Goal: Task Accomplishment & Management: Manage account settings

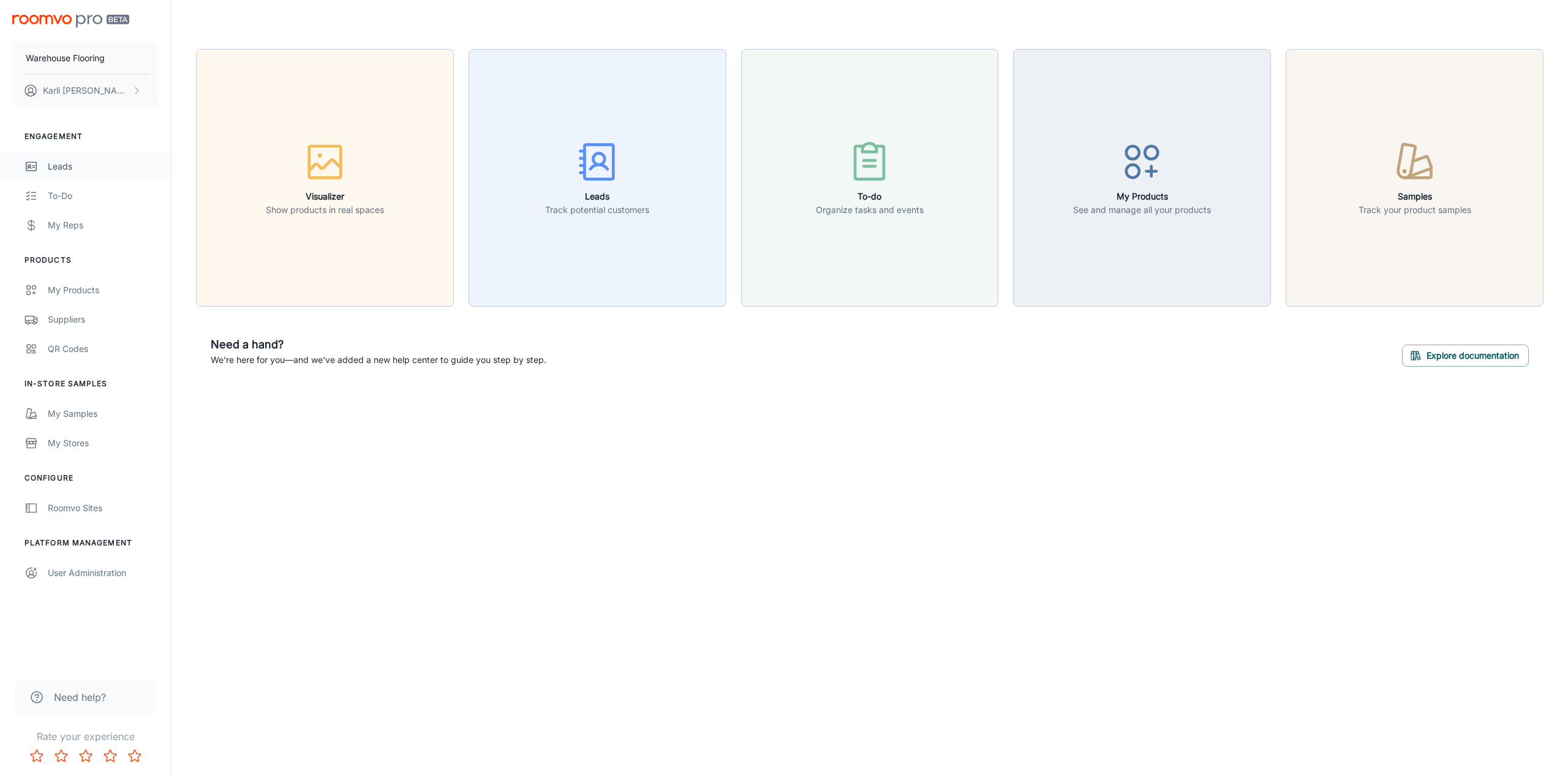
click at [64, 167] on div "Leads" at bounding box center [102, 166] width 111 height 13
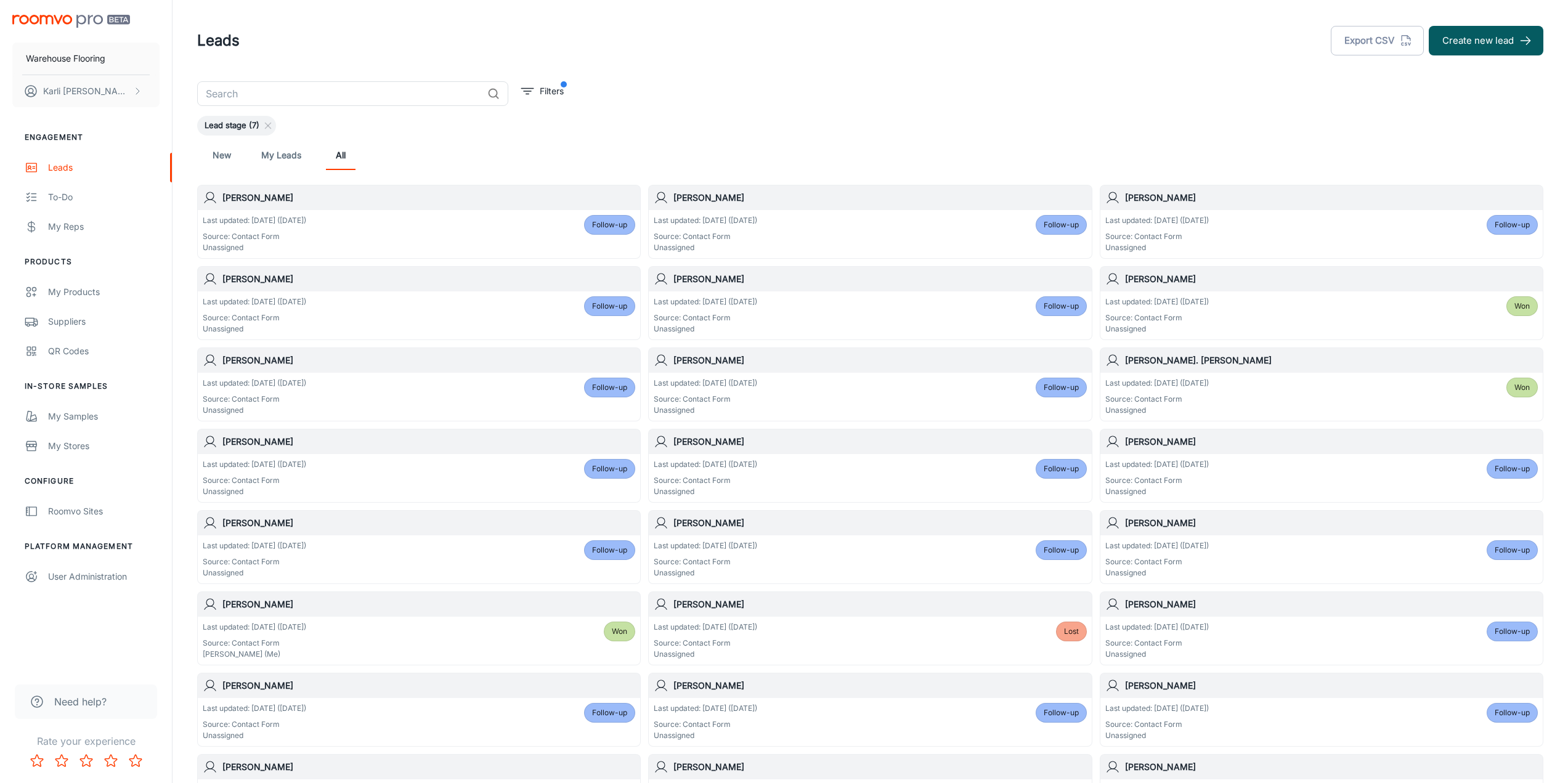
click at [221, 151] on link "New" at bounding box center [222, 155] width 30 height 30
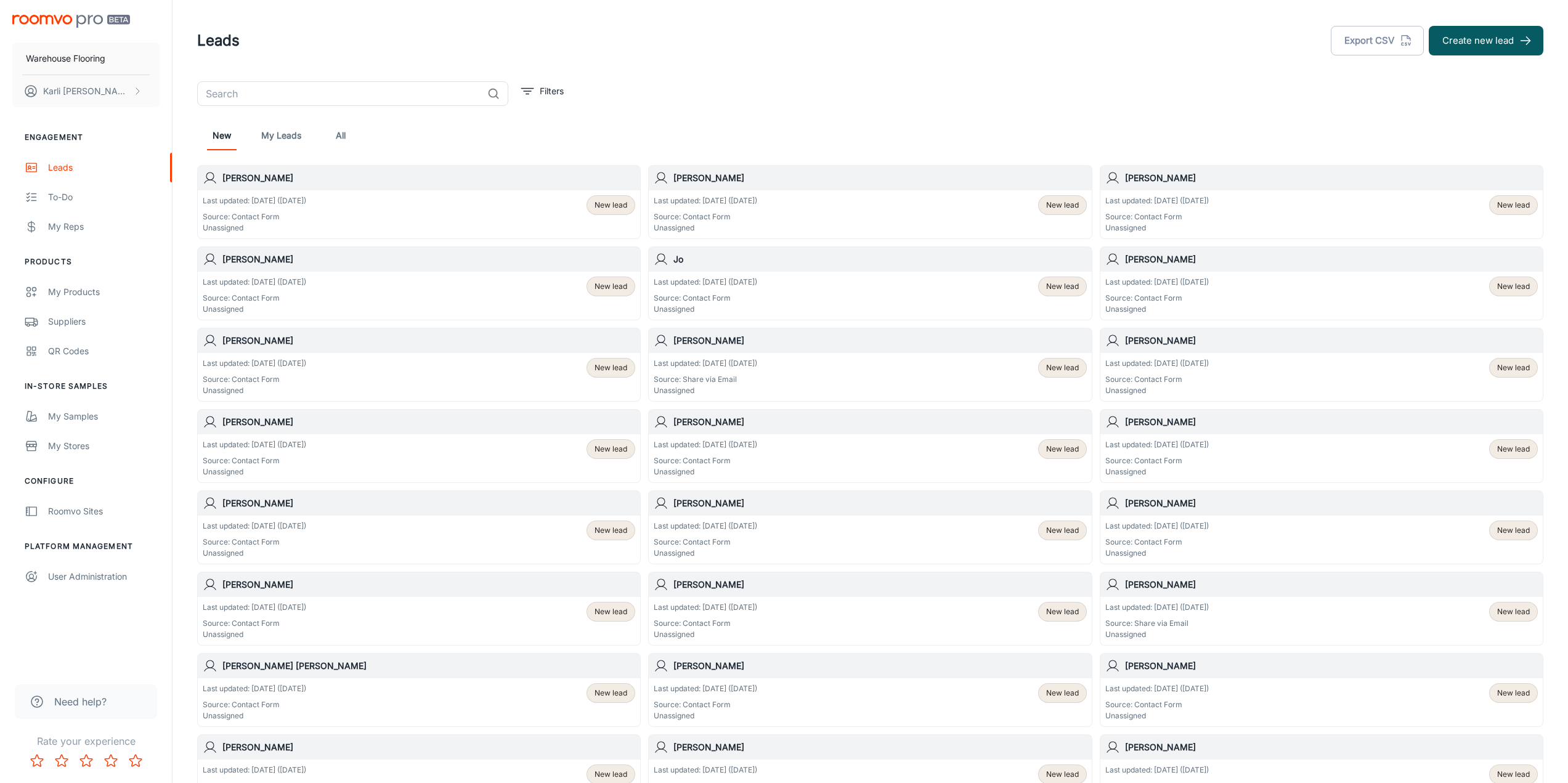
click at [517, 210] on div "Last updated: [DATE] ([DATE]) Source: Contact Form Unassigned New lead" at bounding box center [419, 214] width 432 height 38
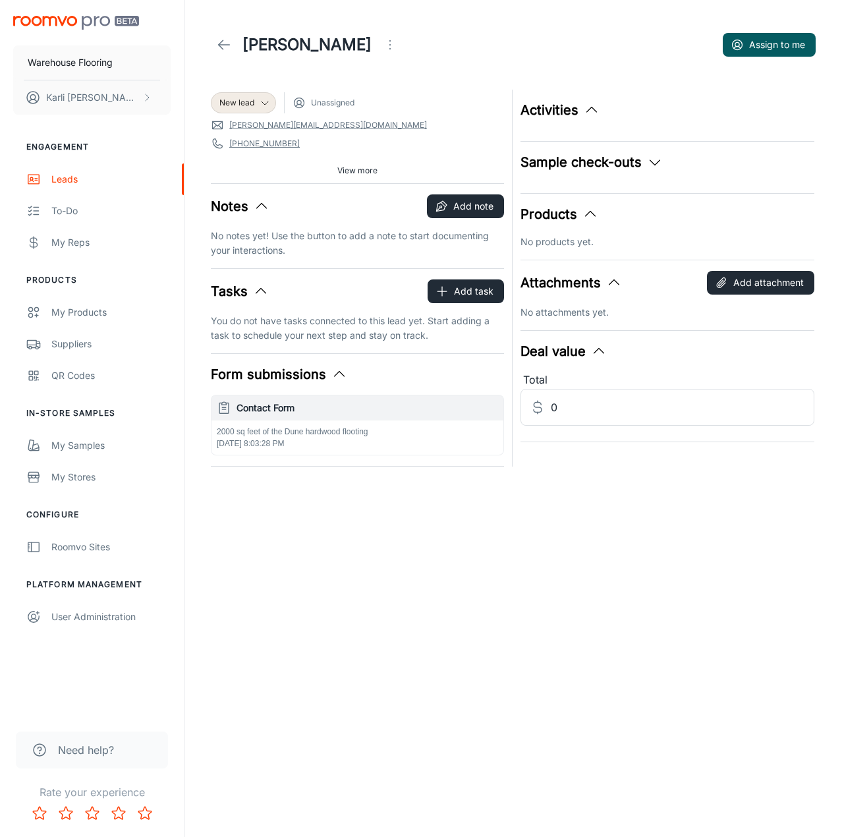
click at [343, 442] on div "2000 sq feet of the Dune hardwood flooting [DATE] 8:03:28 PM" at bounding box center [357, 437] width 292 height 34
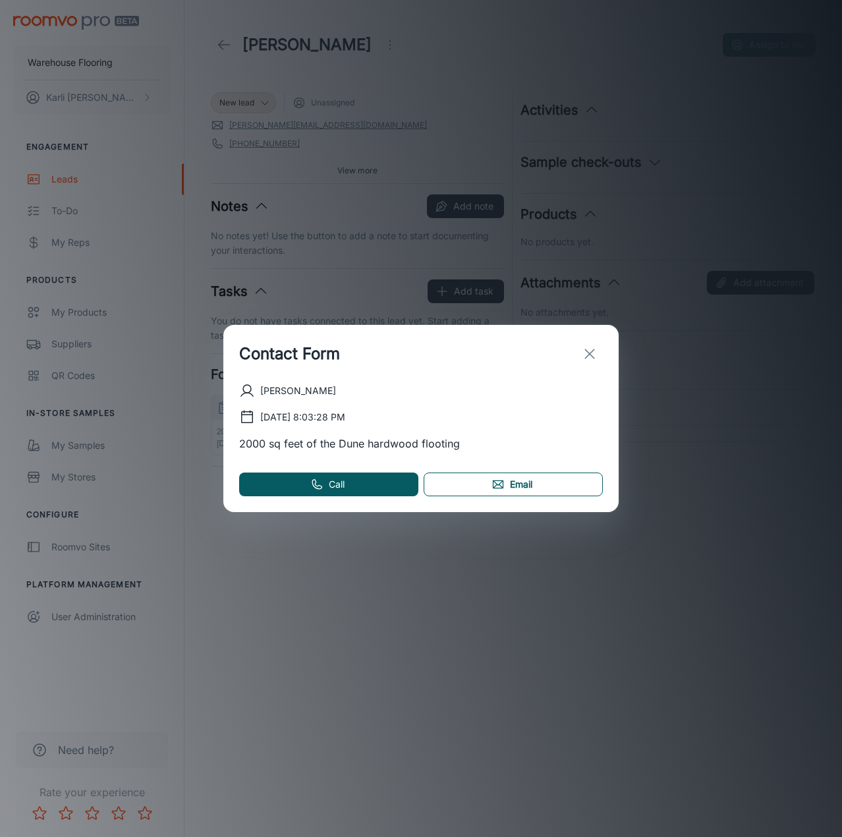
click at [538, 474] on link "Email" at bounding box center [513, 484] width 179 height 24
click at [590, 353] on line "exit" at bounding box center [589, 353] width 9 height 9
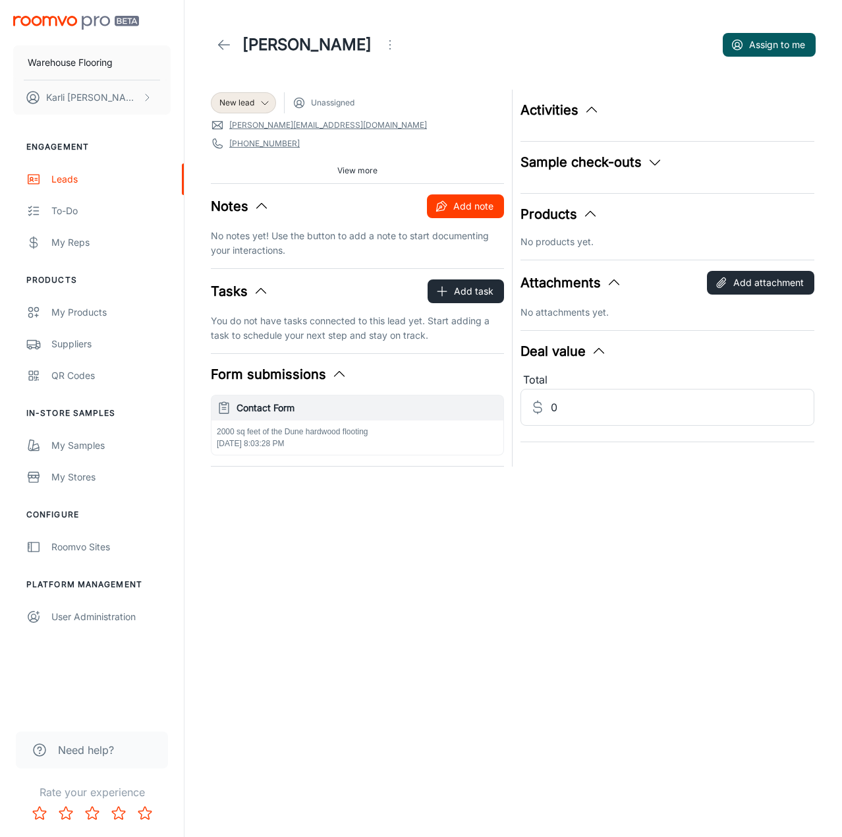
click at [468, 212] on button "Add note" at bounding box center [465, 206] width 77 height 24
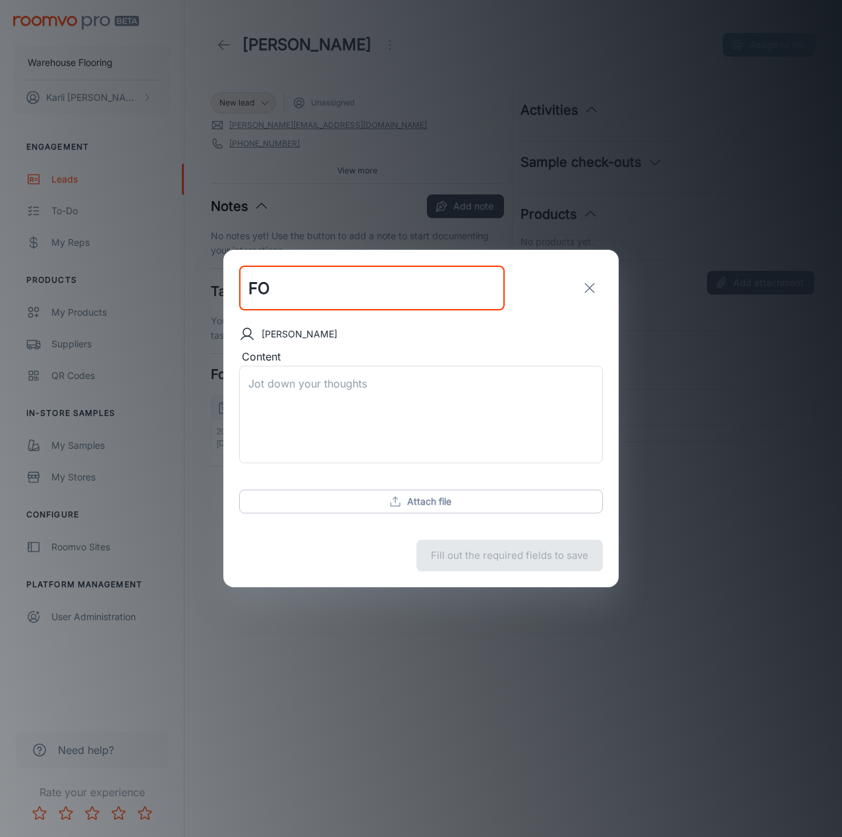
type input "F"
type input "follow up email sent"
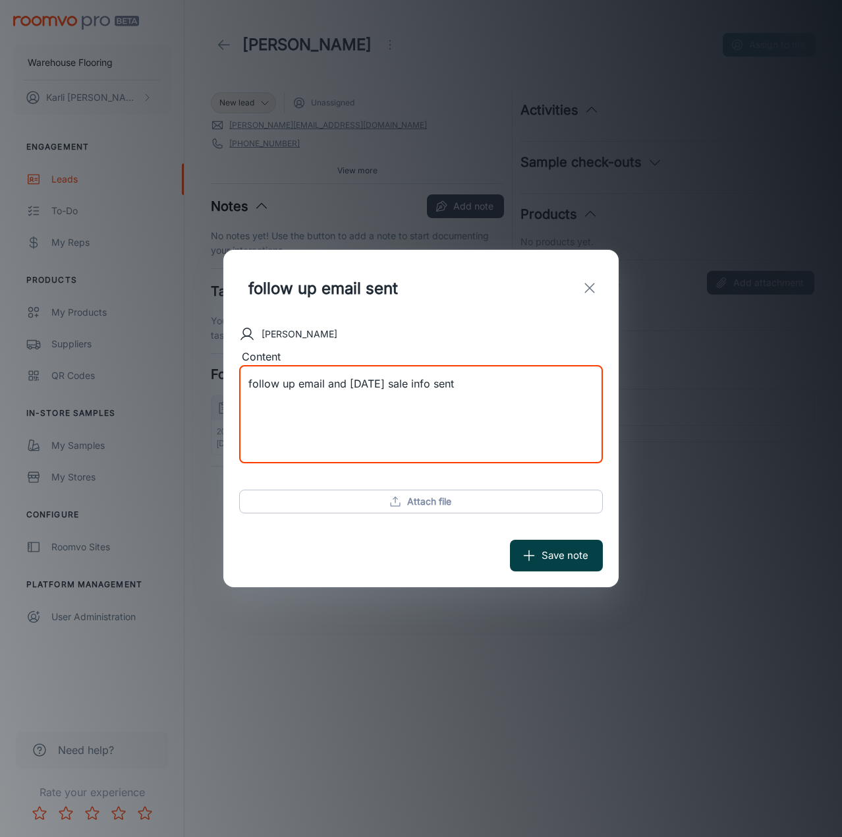
type textarea "follow up email and [DATE] sale info sent"
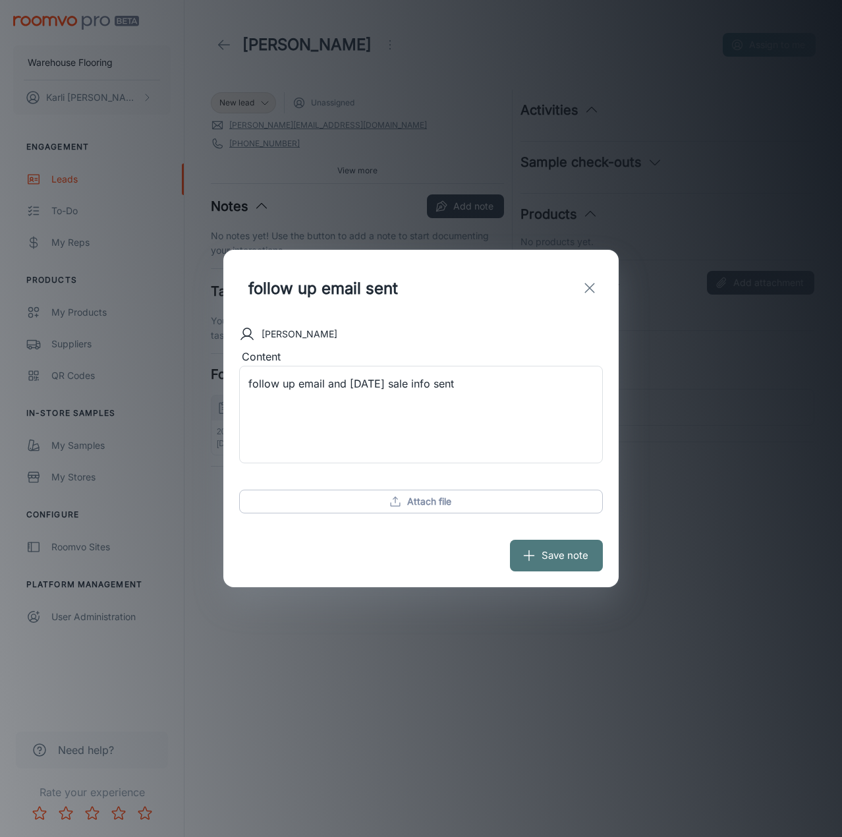
click at [570, 550] on button "Save note" at bounding box center [556, 555] width 93 height 32
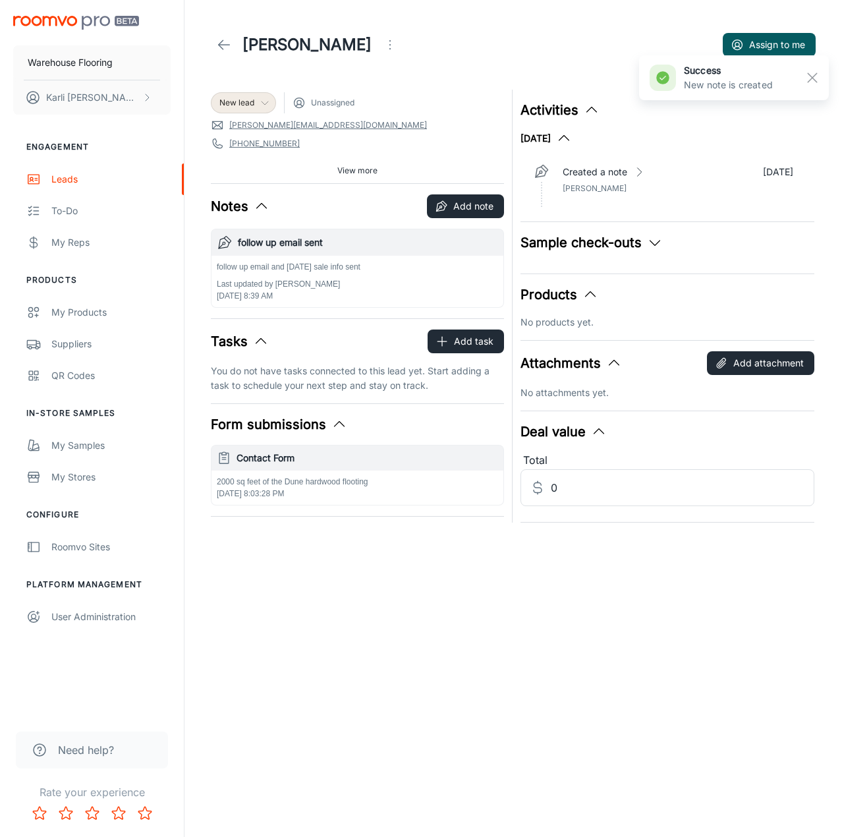
click at [226, 105] on span "New lead" at bounding box center [236, 103] width 35 height 12
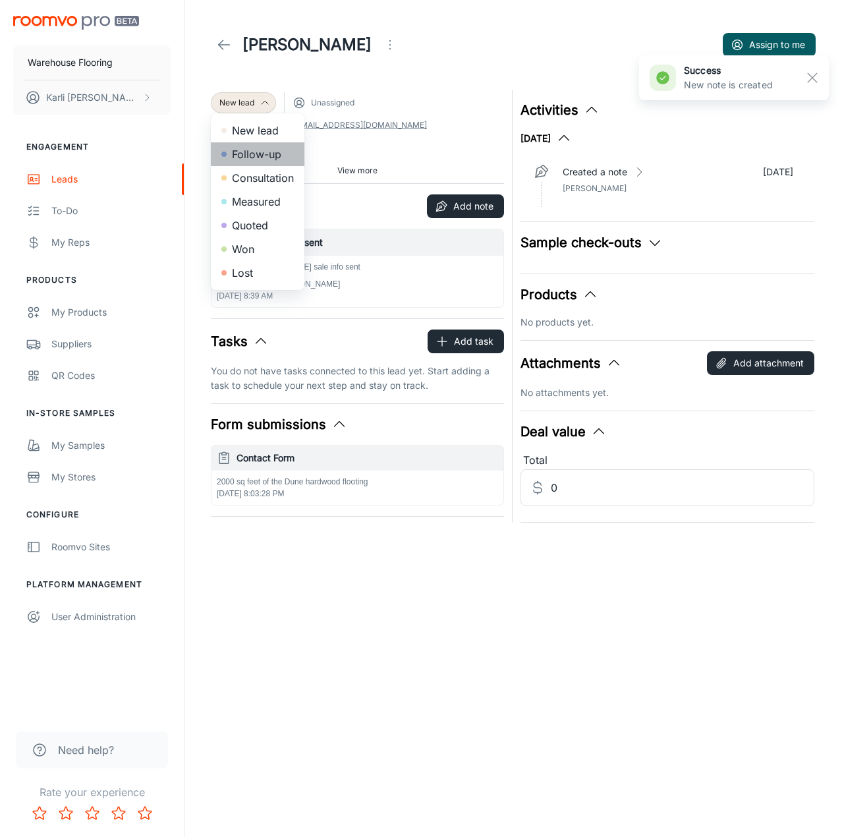
click at [231, 159] on li "Follow-up" at bounding box center [258, 154] width 94 height 24
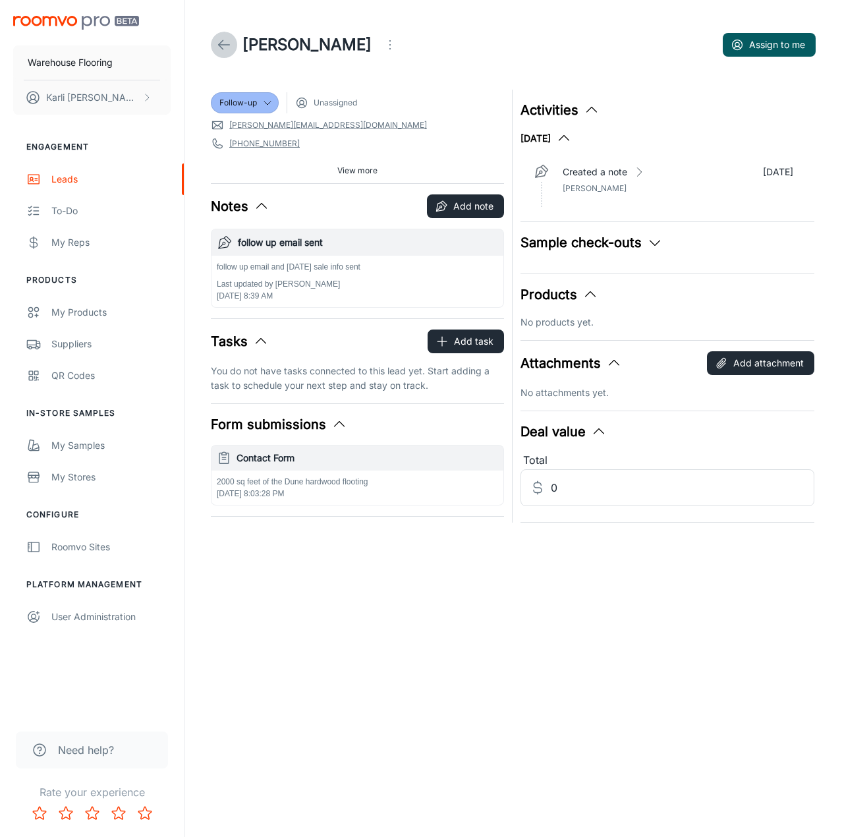
click at [224, 45] on icon at bounding box center [224, 45] width 16 height 16
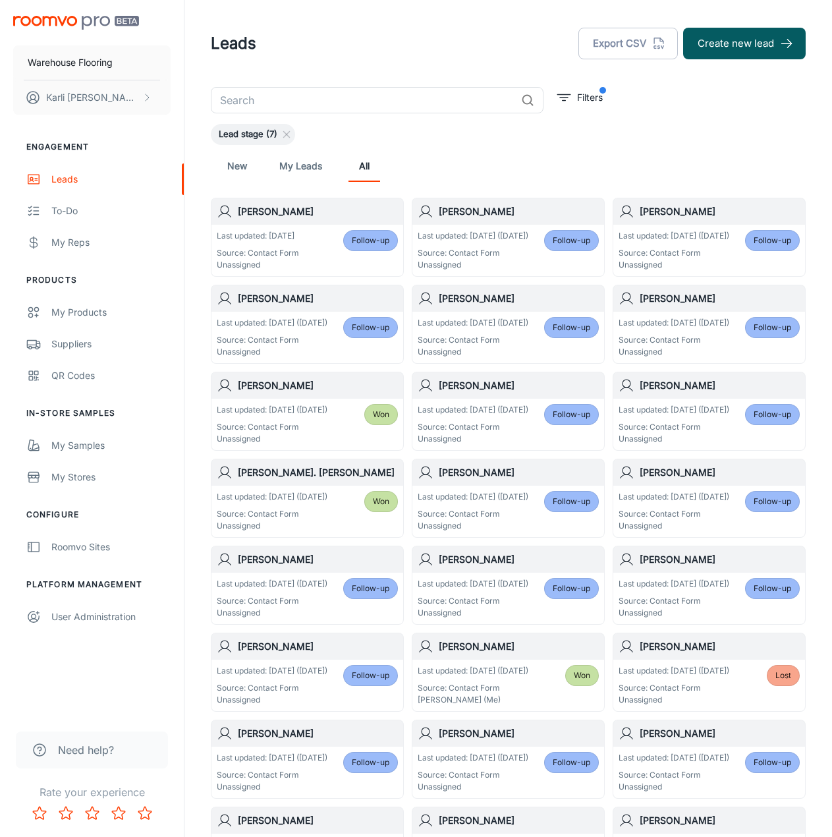
click at [241, 161] on link "New" at bounding box center [237, 166] width 32 height 32
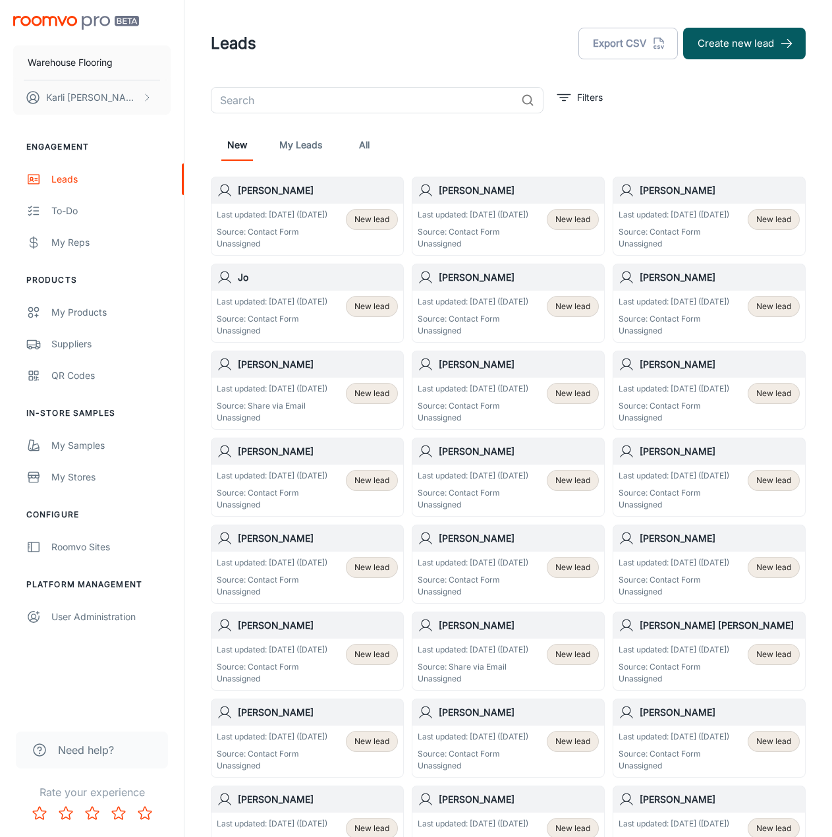
click at [299, 238] on p "Source: Contact Form" at bounding box center [272, 232] width 111 height 12
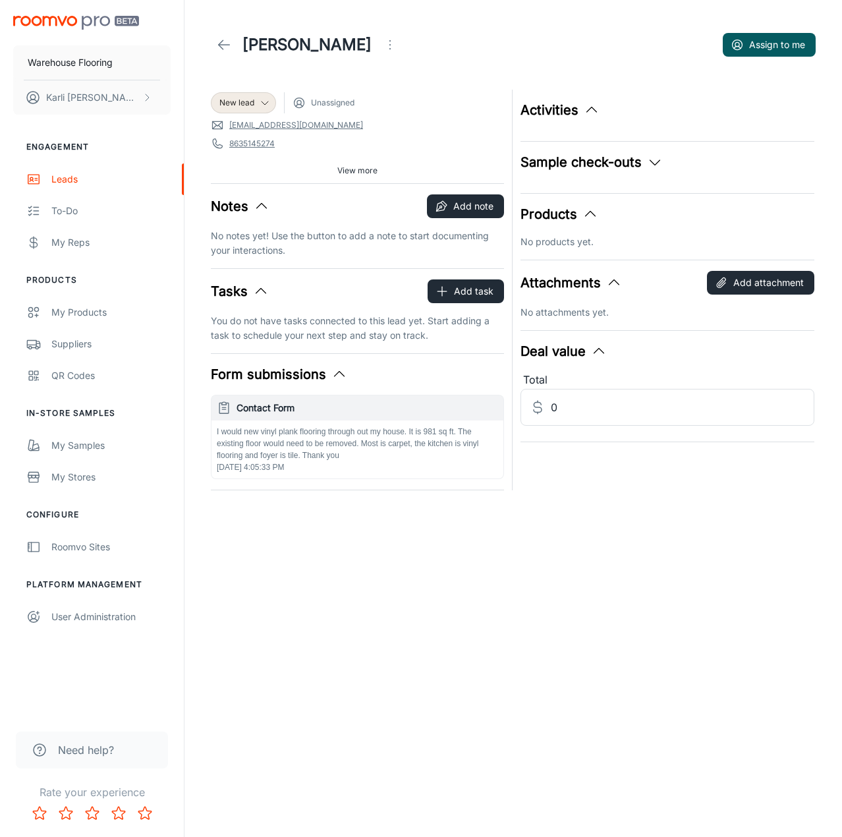
click at [279, 436] on p "I would new vinyl plank flooring through out my house. It is 981 sq ft. The exi…" at bounding box center [357, 444] width 281 height 36
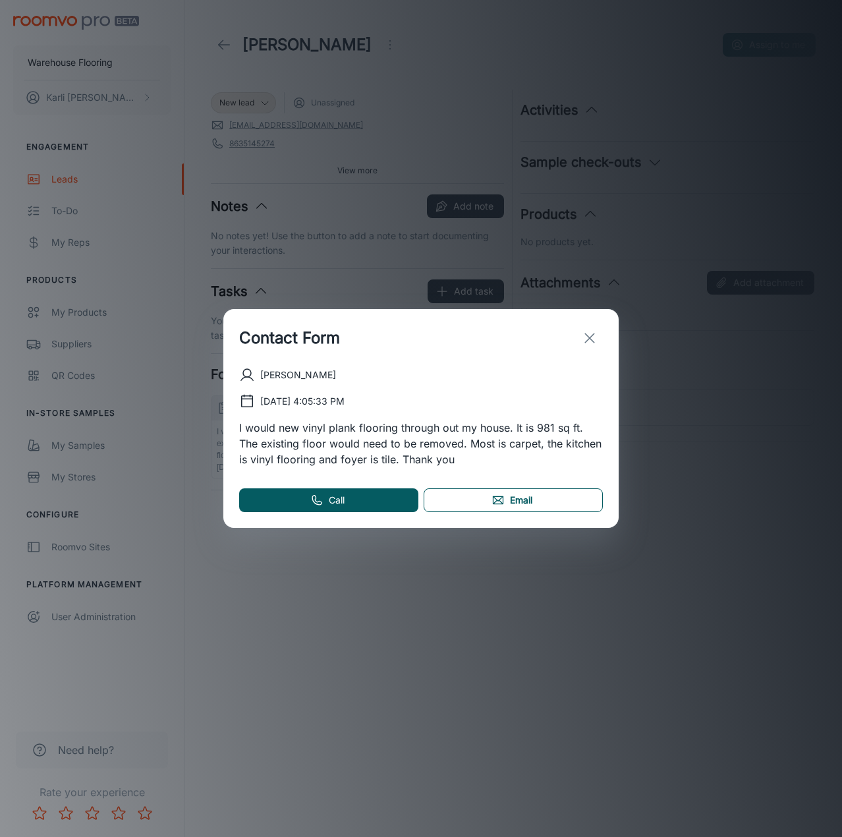
click at [528, 505] on link "Email" at bounding box center [513, 500] width 179 height 24
click at [590, 336] on icon "exit" at bounding box center [590, 338] width 16 height 16
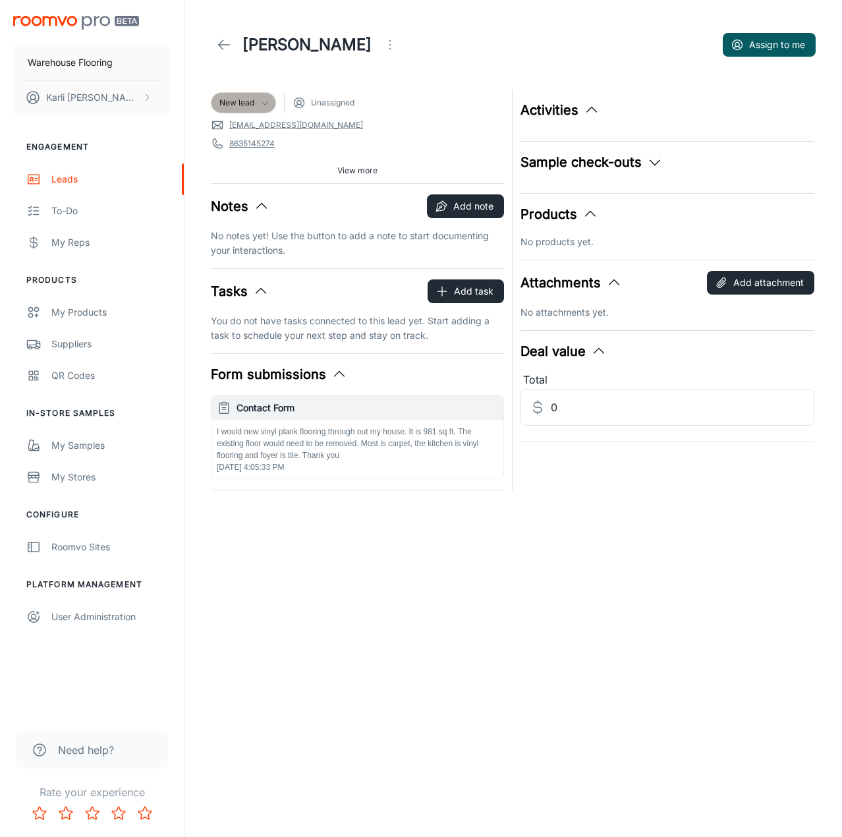
click at [218, 99] on span "New lead" at bounding box center [243, 103] width 64 height 12
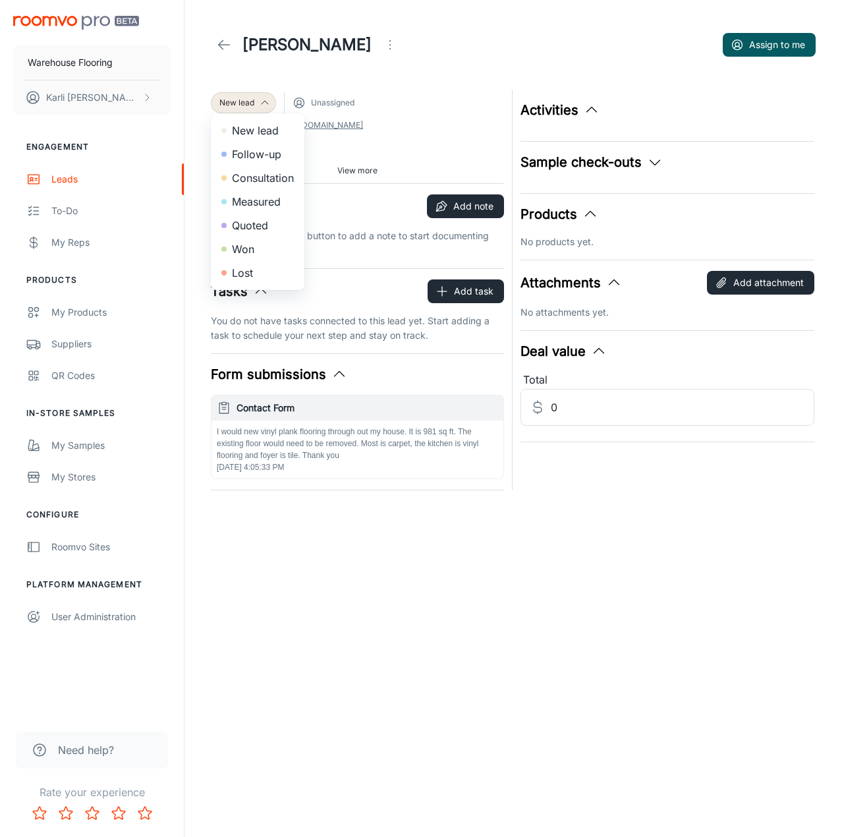
click at [262, 160] on li "Follow-up" at bounding box center [258, 154] width 94 height 24
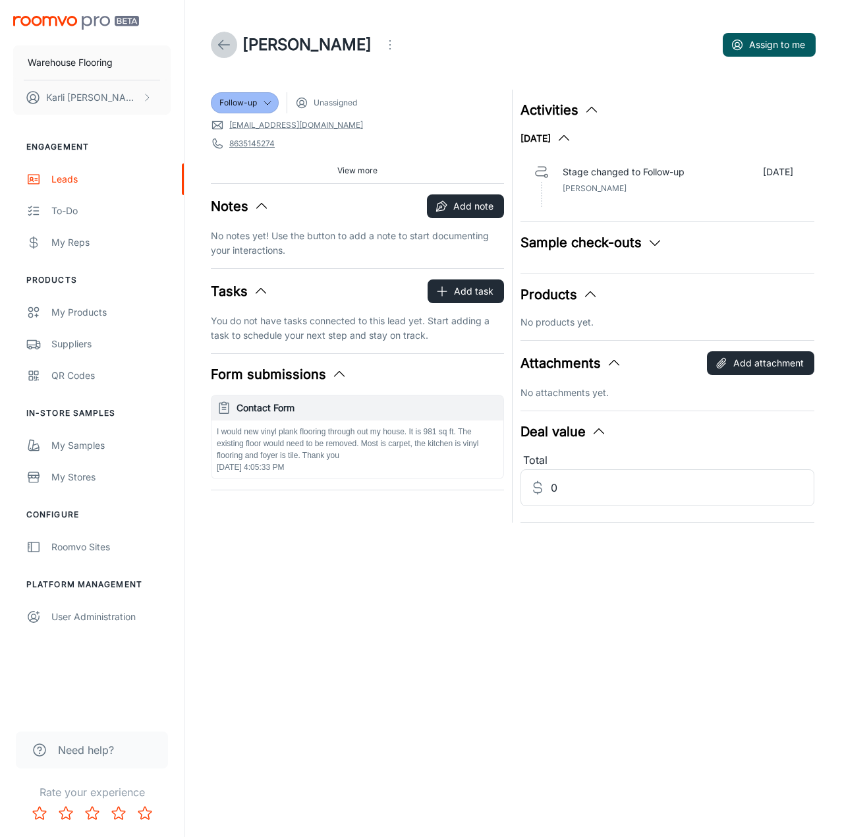
click at [222, 49] on polyline at bounding box center [221, 44] width 5 height 9
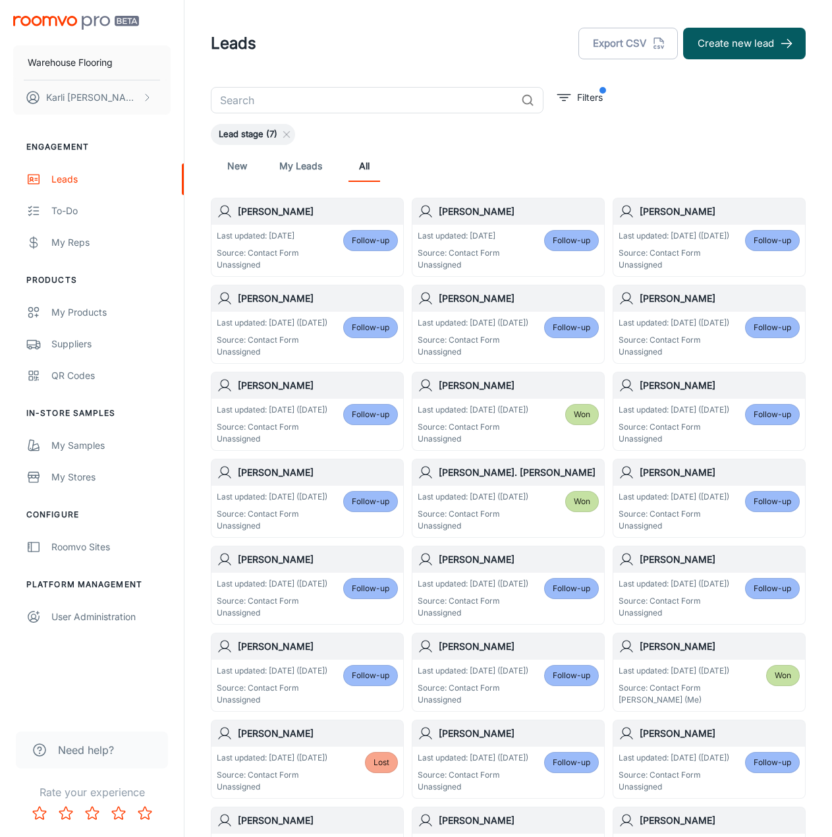
click at [261, 247] on p "Source: Contact Form" at bounding box center [258, 253] width 82 height 12
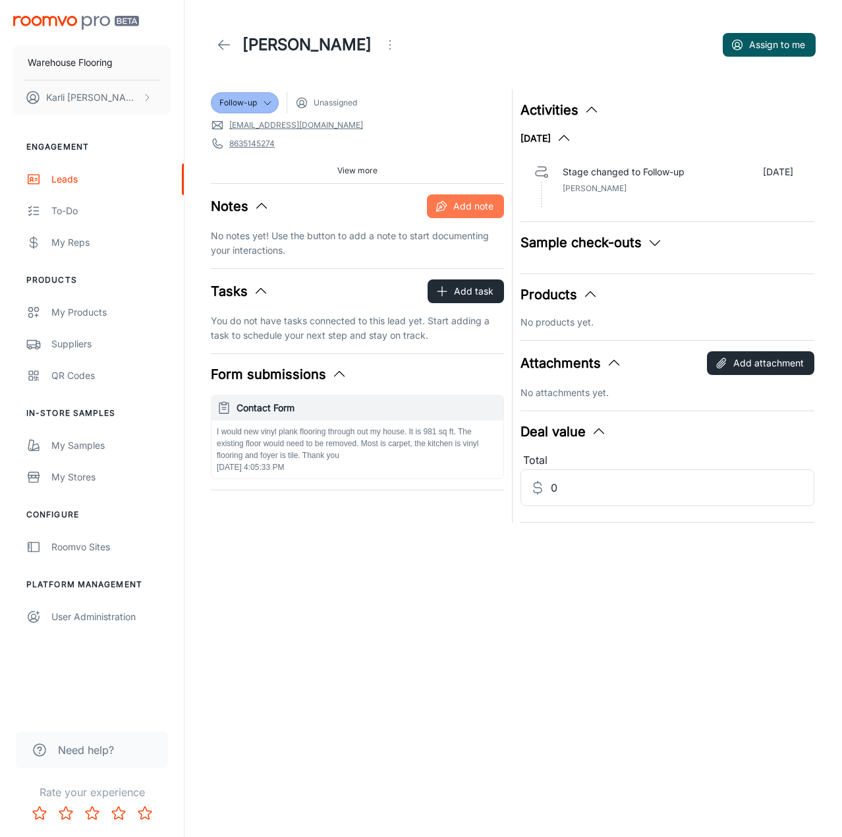
click at [451, 211] on button "Add note" at bounding box center [465, 206] width 77 height 24
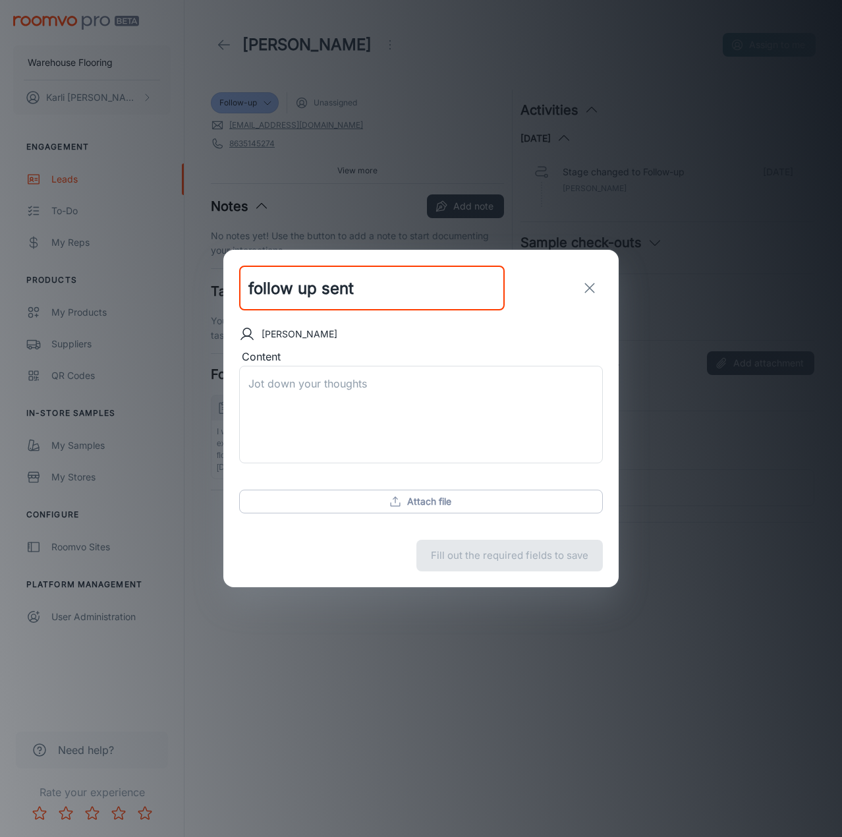
type input "follow up sent"
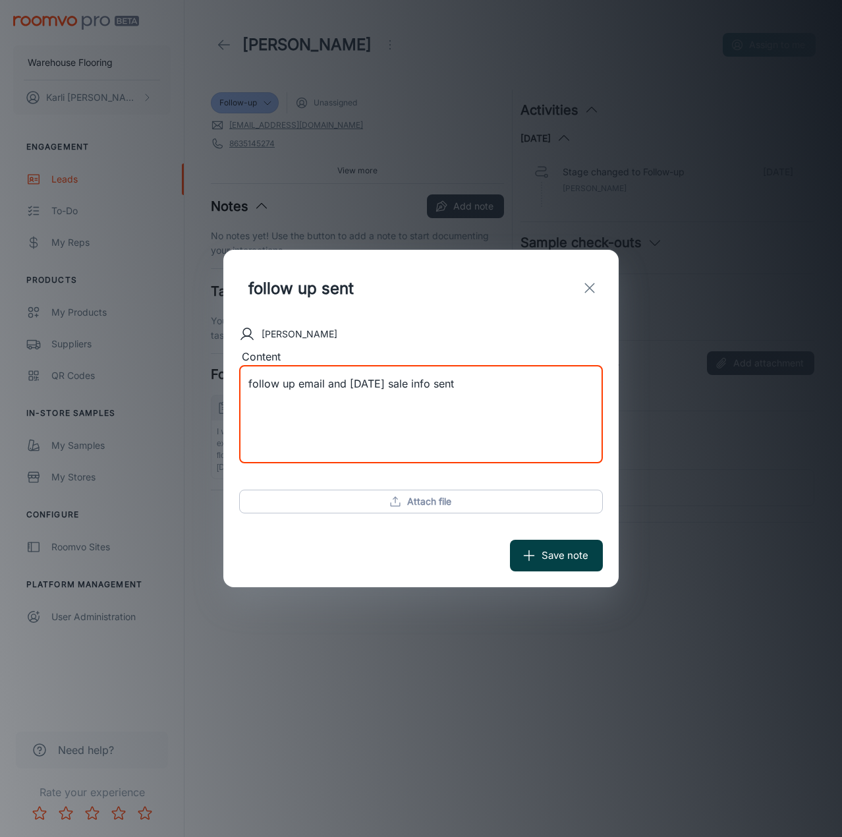
type textarea "follow up email and [DATE] sale info sent"
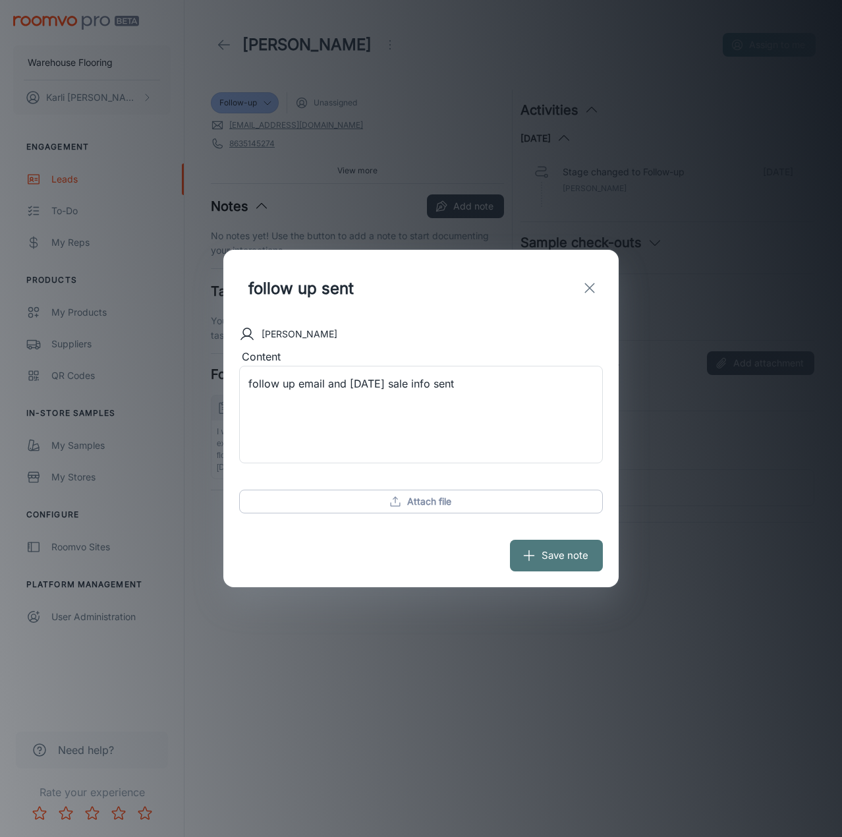
click at [553, 552] on button "Save note" at bounding box center [556, 555] width 93 height 32
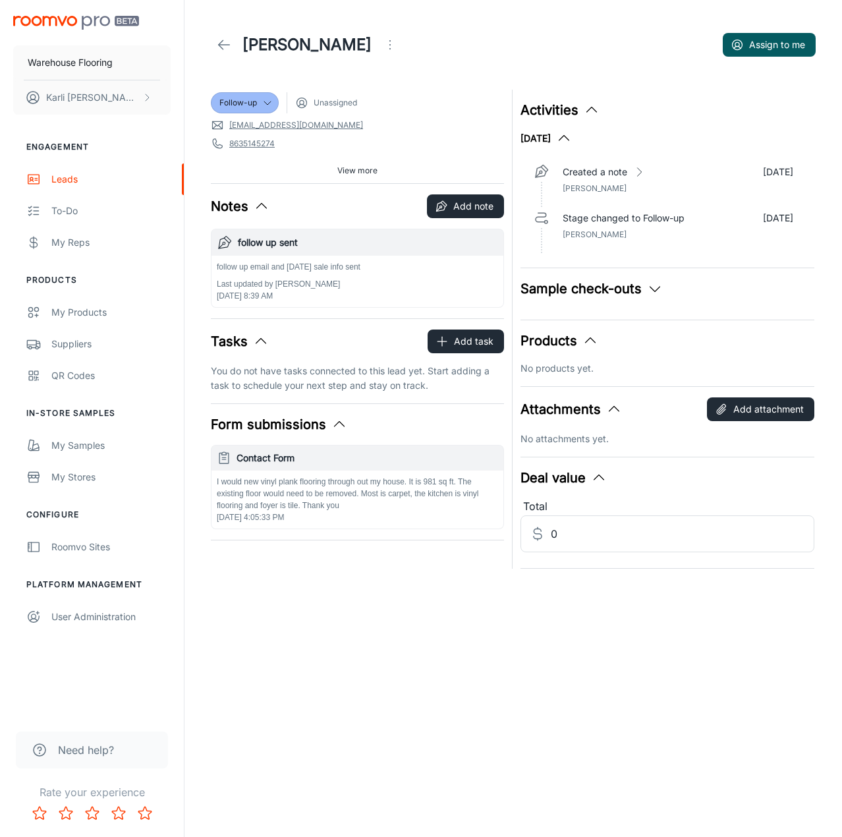
click at [333, 498] on p "I would new vinyl plank flooring through out my house. It is 981 sq ft. The exi…" at bounding box center [357, 494] width 281 height 36
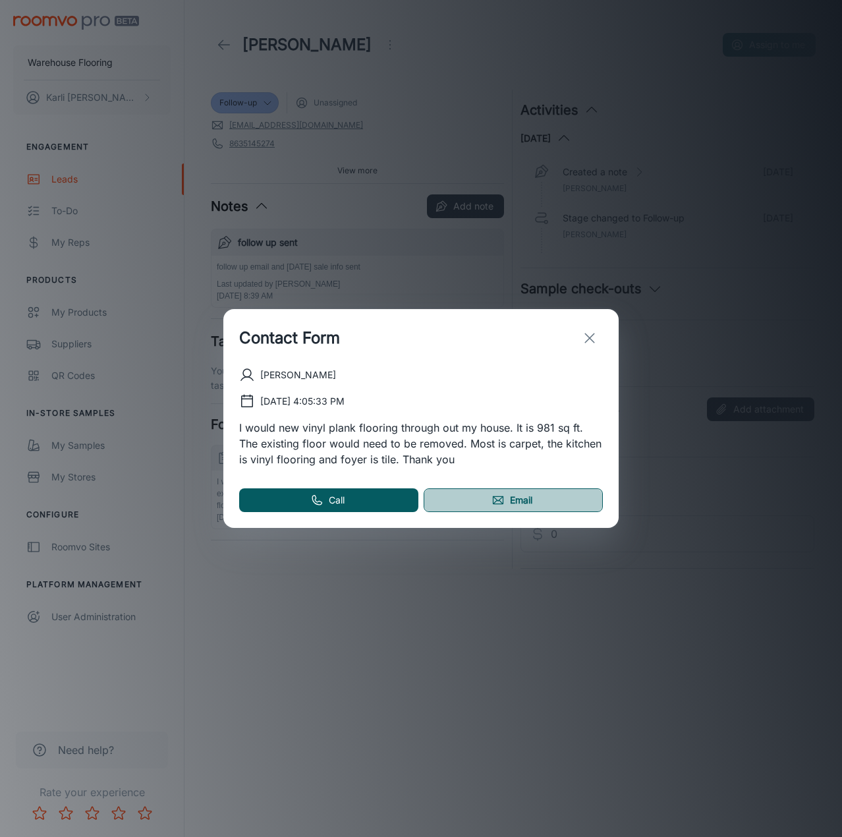
click at [510, 501] on link "Email" at bounding box center [513, 500] width 179 height 24
drag, startPoint x: 590, startPoint y: 344, endPoint x: 540, endPoint y: 316, distance: 56.9
click at [590, 344] on icon "exit" at bounding box center [590, 338] width 16 height 16
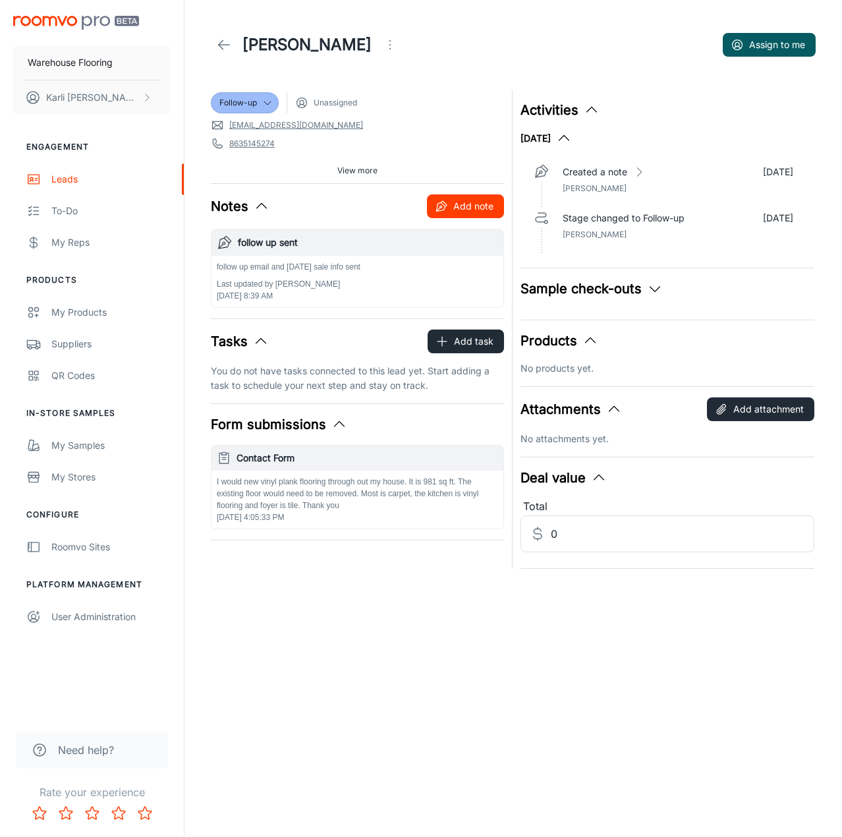
click at [460, 211] on button "Add note" at bounding box center [465, 206] width 77 height 24
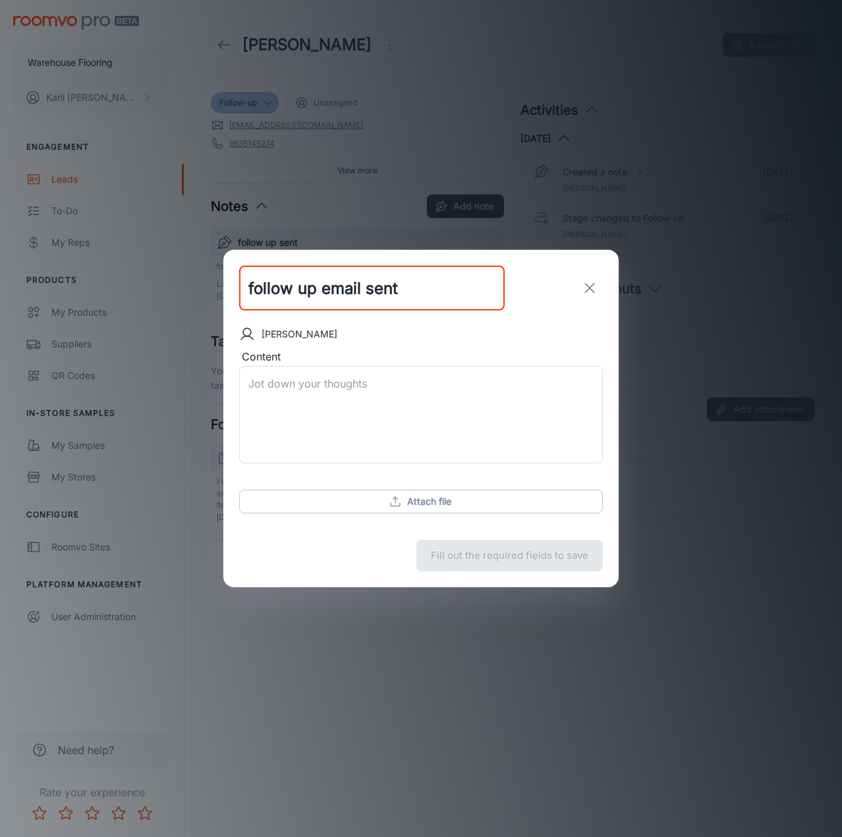
type input "follow up email sent"
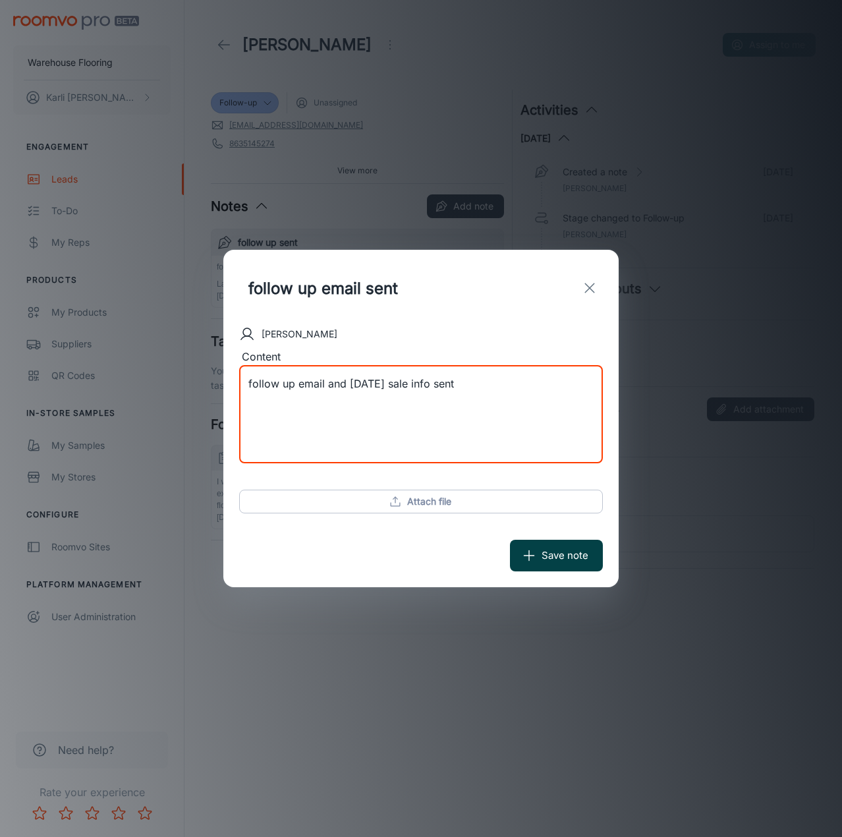
type textarea "follow up email and [DATE] sale info sent"
click at [568, 547] on button "Save note" at bounding box center [556, 555] width 93 height 32
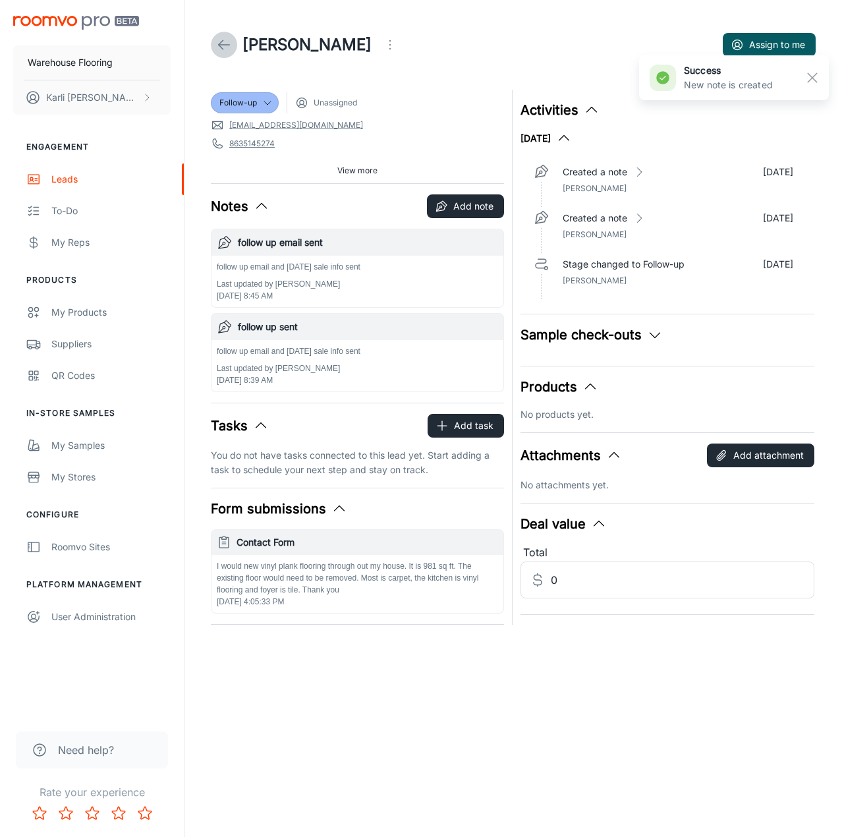
click at [225, 43] on icon at bounding box center [224, 45] width 16 height 16
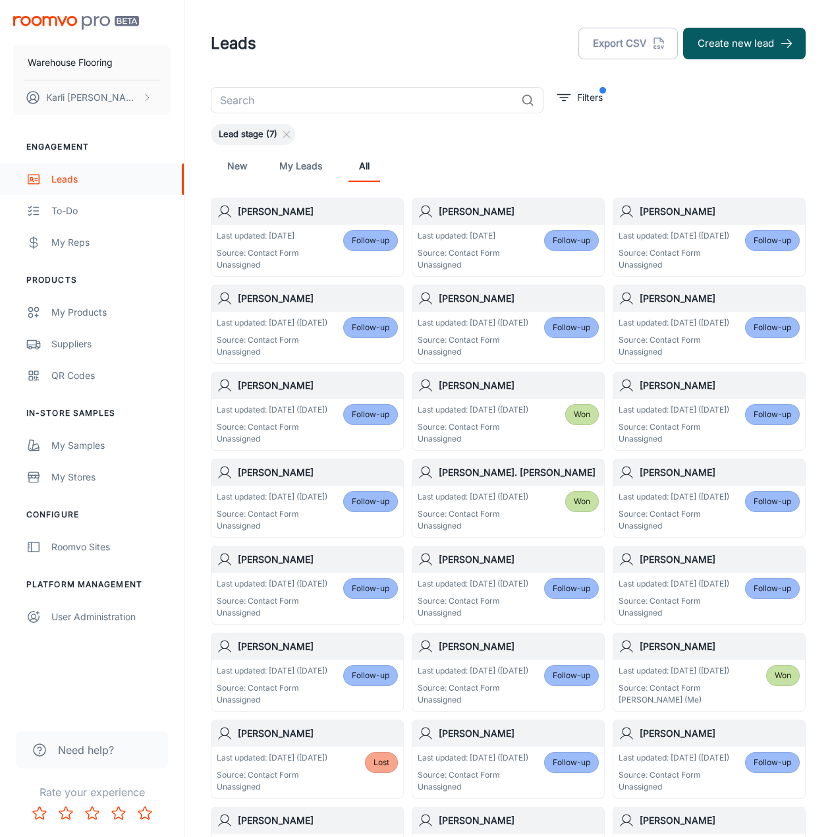
click at [76, 174] on div "Leads" at bounding box center [110, 179] width 119 height 14
click at [246, 163] on link "New" at bounding box center [237, 166] width 32 height 32
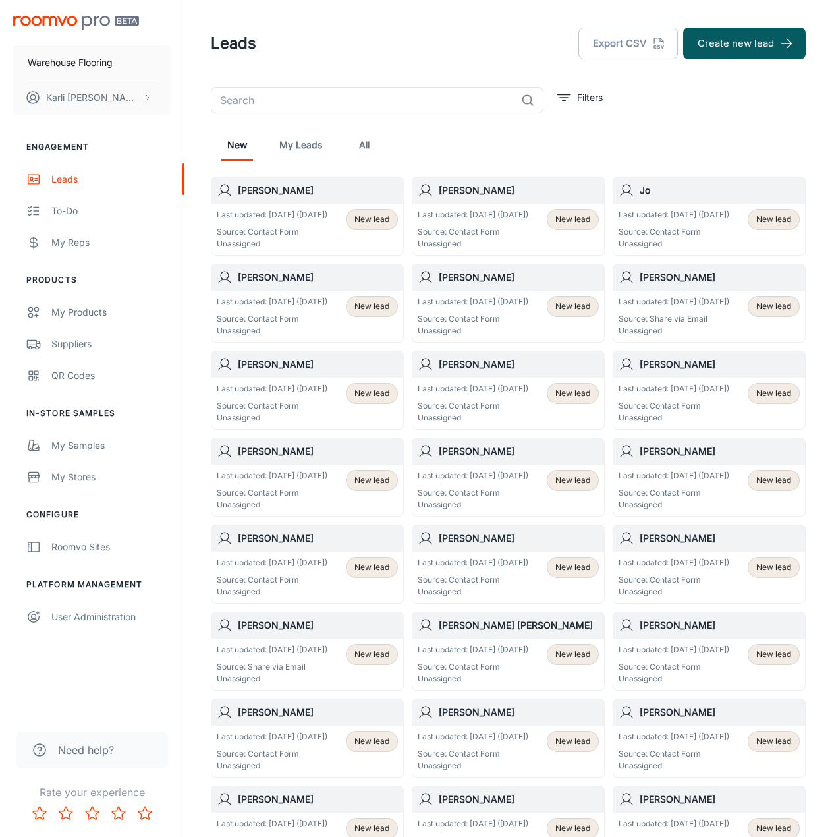
click at [317, 238] on p "Source: Contact Form" at bounding box center [272, 232] width 111 height 12
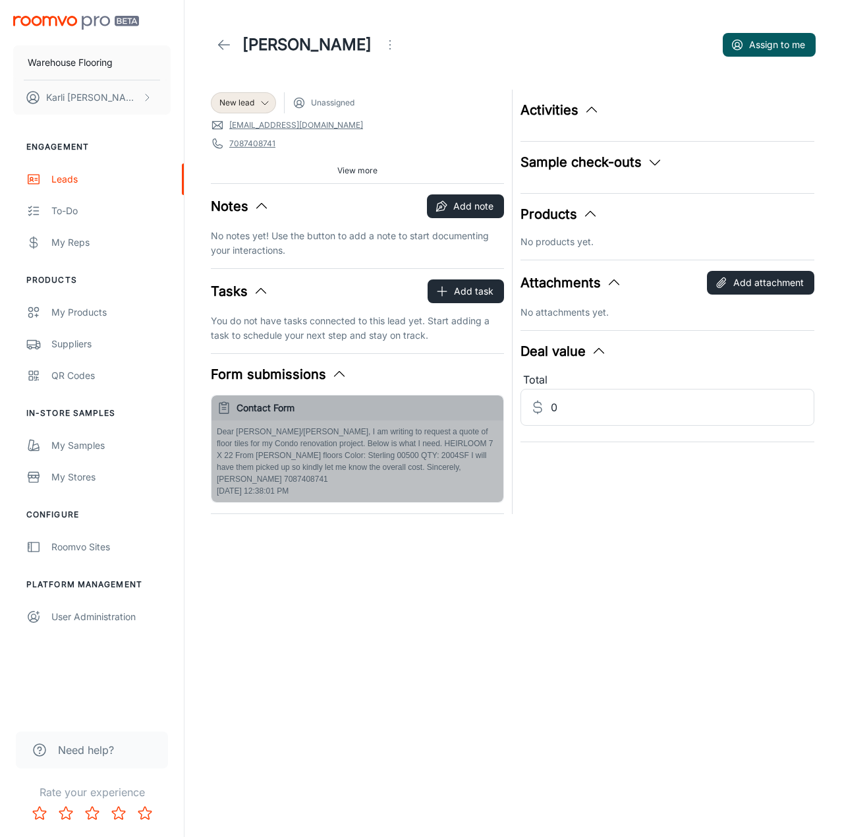
click at [368, 463] on p "Dear [PERSON_NAME]/[PERSON_NAME], I am writing to request a quote of floor tile…" at bounding box center [357, 455] width 281 height 59
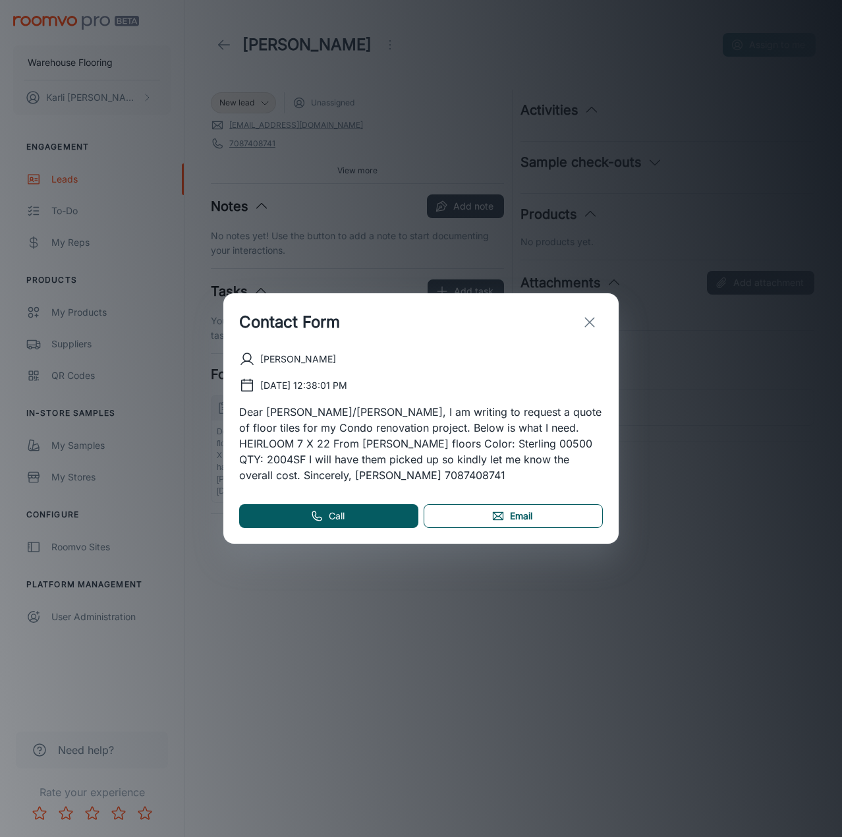
click at [521, 515] on link "Email" at bounding box center [513, 516] width 179 height 24
click at [585, 325] on line "exit" at bounding box center [589, 322] width 9 height 9
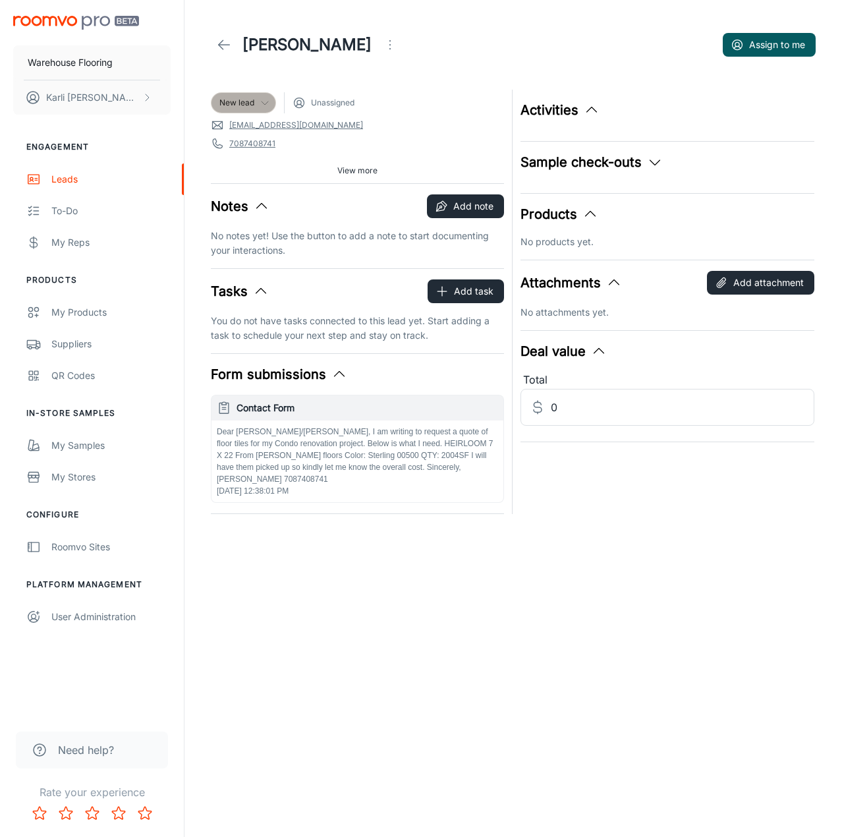
click at [256, 105] on div "New lead" at bounding box center [243, 103] width 48 height 12
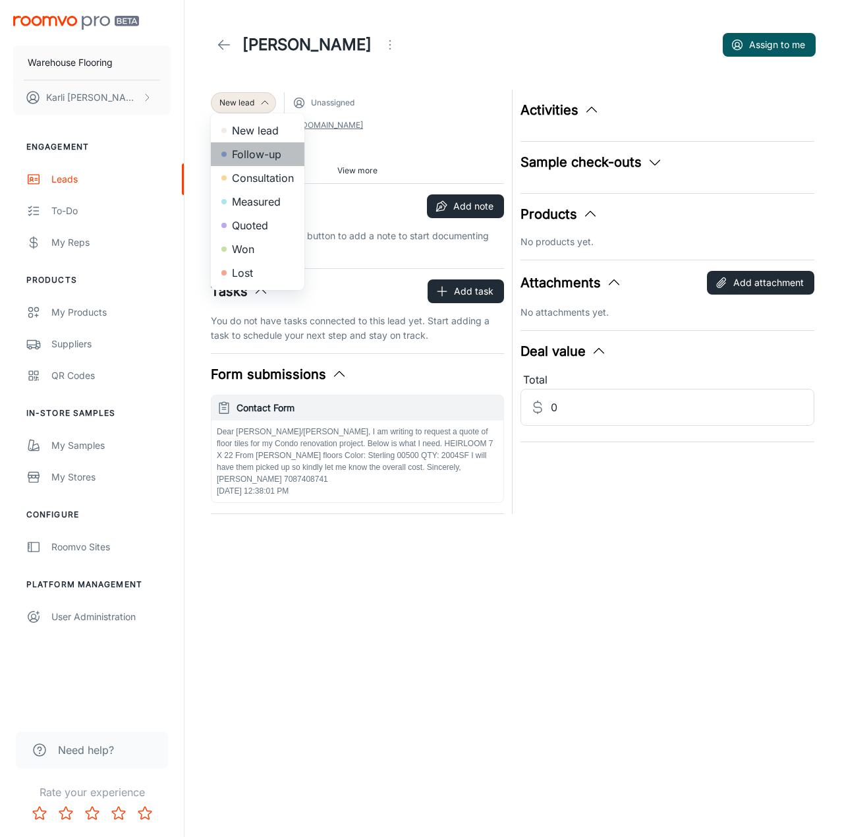
click at [253, 153] on li "Follow-up" at bounding box center [258, 154] width 94 height 24
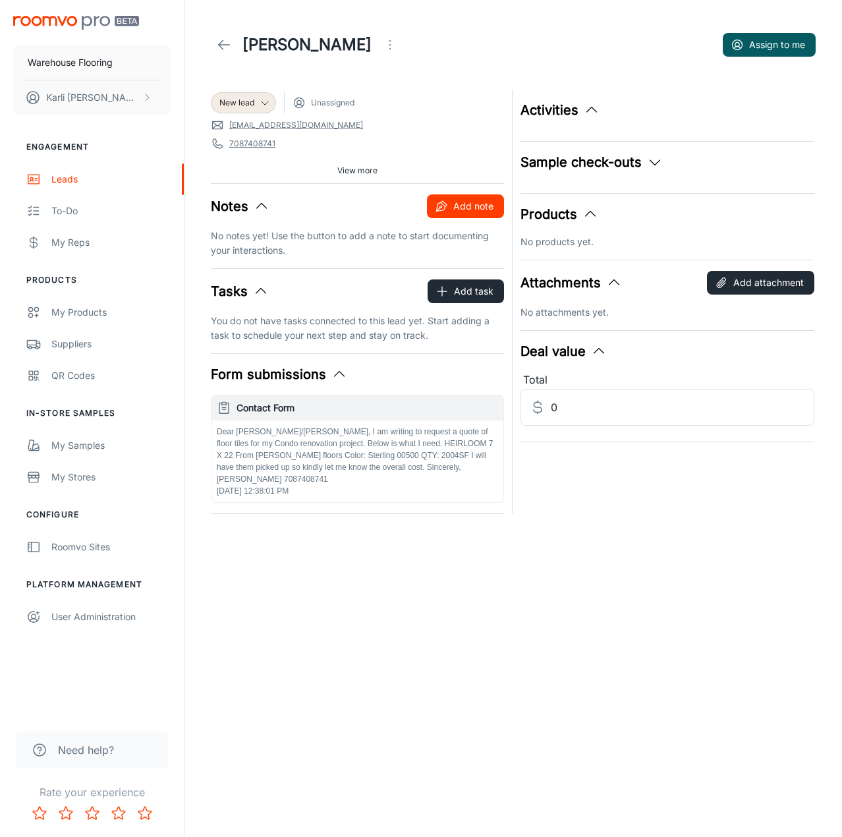
click at [446, 204] on icon "button" at bounding box center [443, 203] width 5 height 5
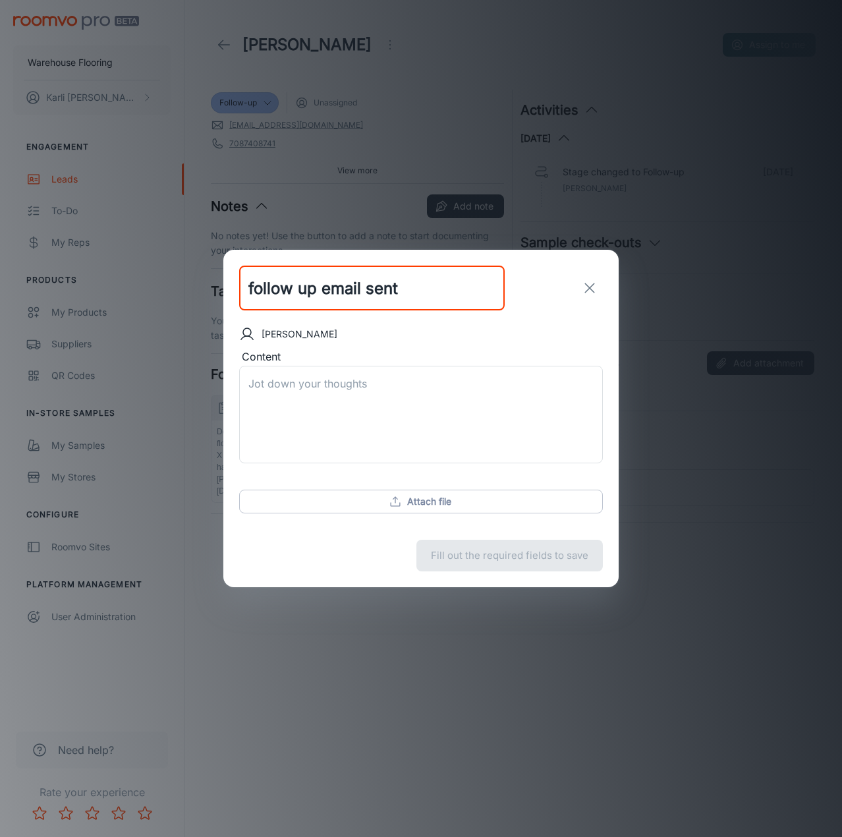
type input "follow up email sent"
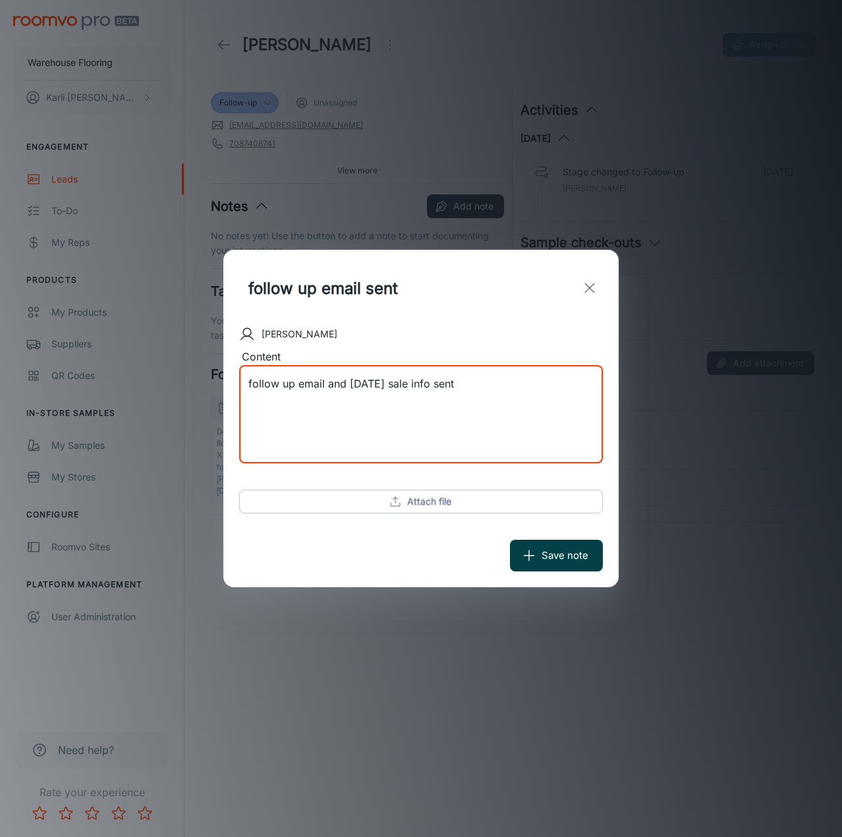
type textarea "follow up email and [DATE] sale info sent"
click at [557, 565] on button "Save note" at bounding box center [556, 555] width 93 height 32
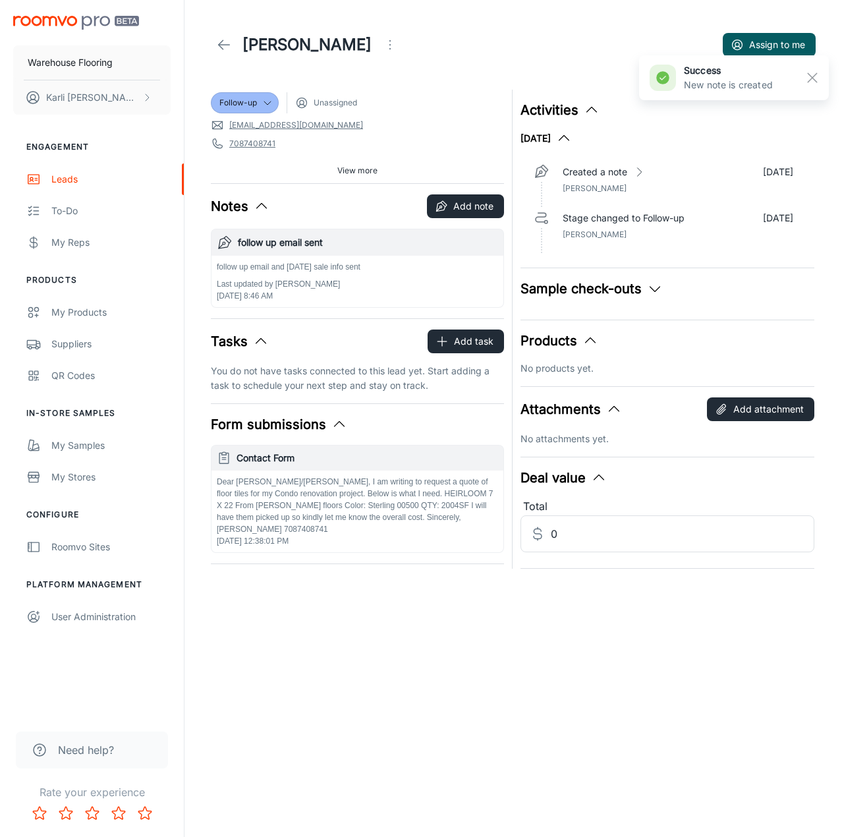
click at [222, 45] on line at bounding box center [224, 45] width 11 height 0
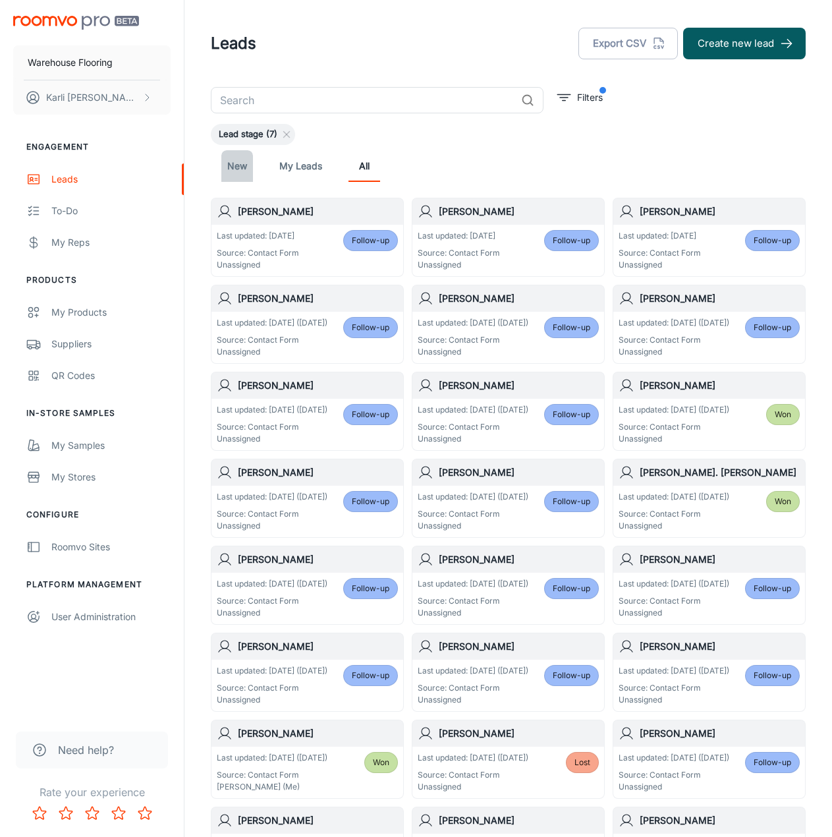
click at [246, 170] on link "New" at bounding box center [237, 166] width 32 height 32
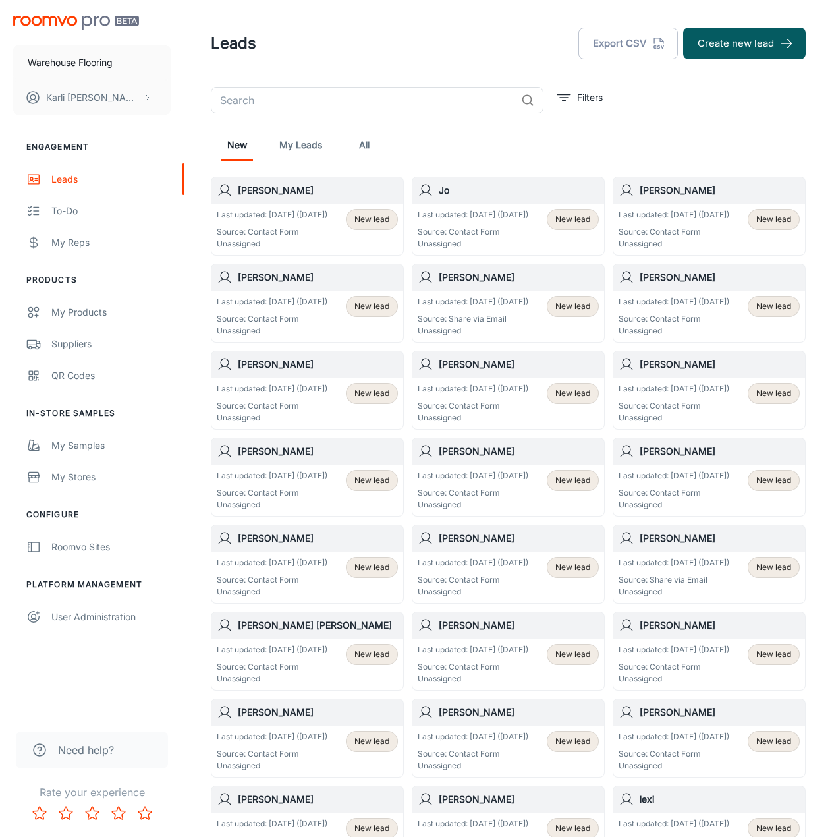
click at [263, 221] on p "Last updated: [DATE] ([DATE])" at bounding box center [272, 215] width 111 height 12
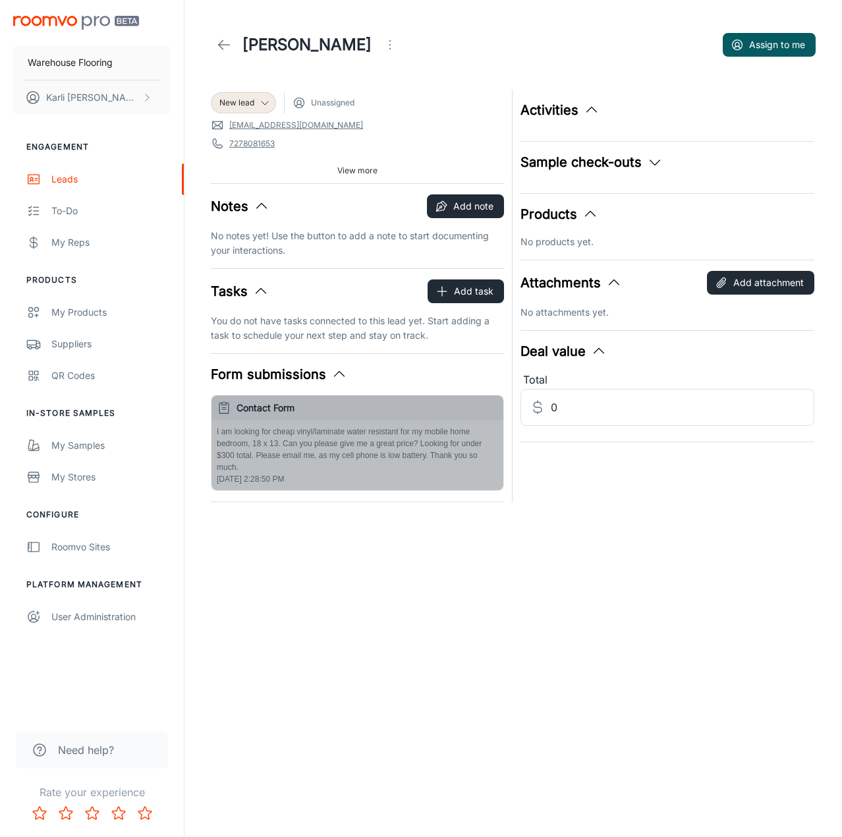
click at [352, 453] on p "I am looking for cheap vinyl/laminate water resistant for my mobile home bedroo…" at bounding box center [357, 449] width 281 height 47
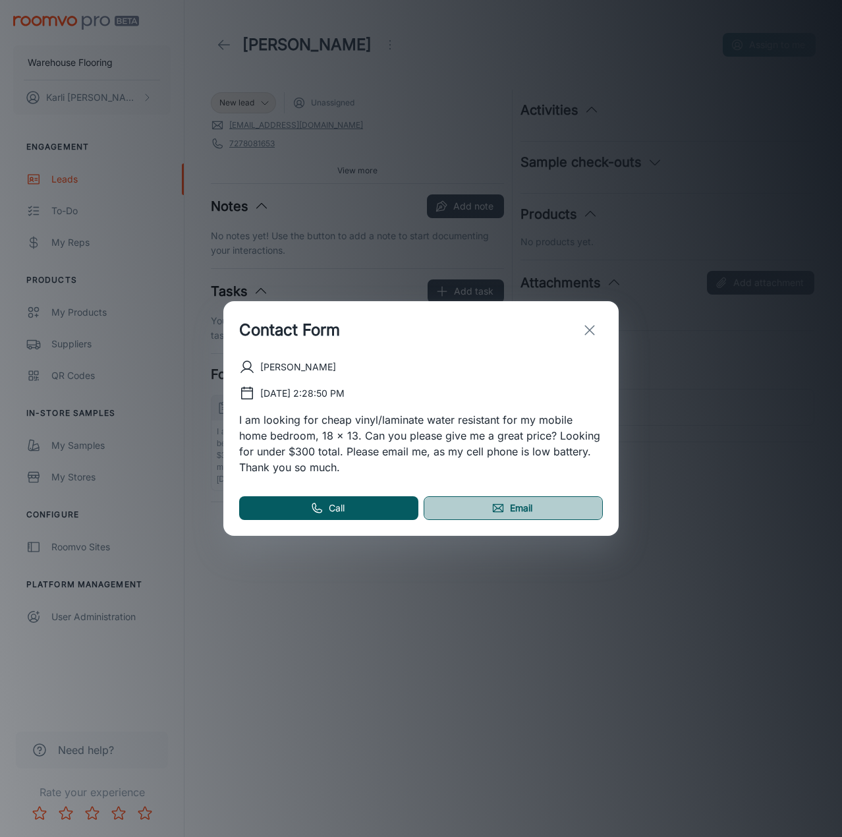
click at [527, 510] on link "Email" at bounding box center [513, 508] width 179 height 24
click at [586, 329] on icon "exit" at bounding box center [590, 330] width 16 height 16
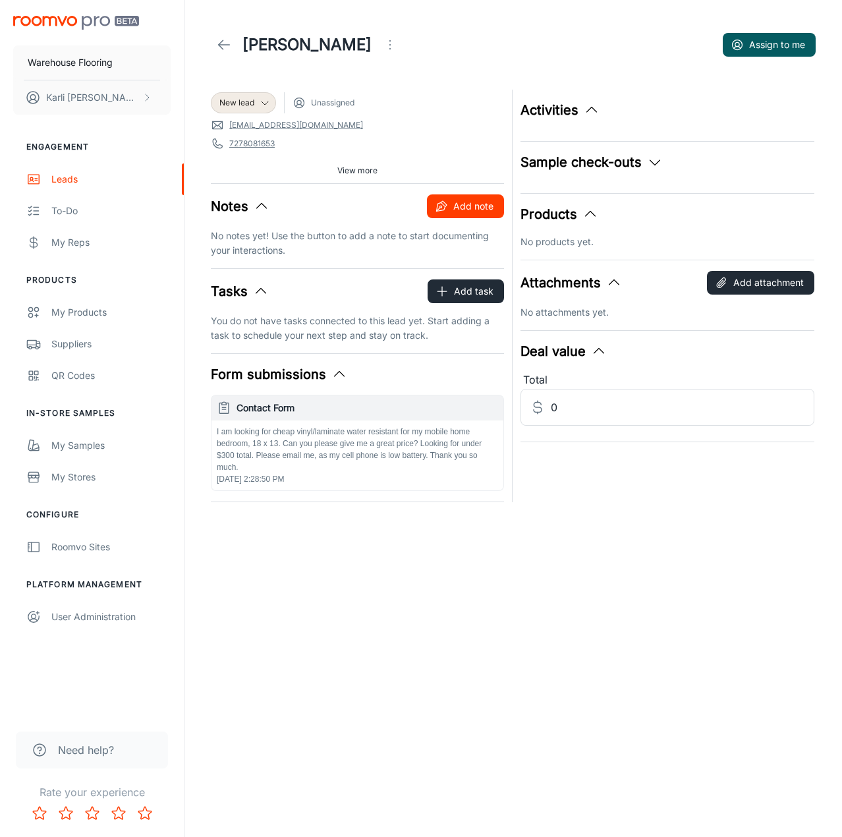
click at [453, 204] on button "Add note" at bounding box center [465, 206] width 77 height 24
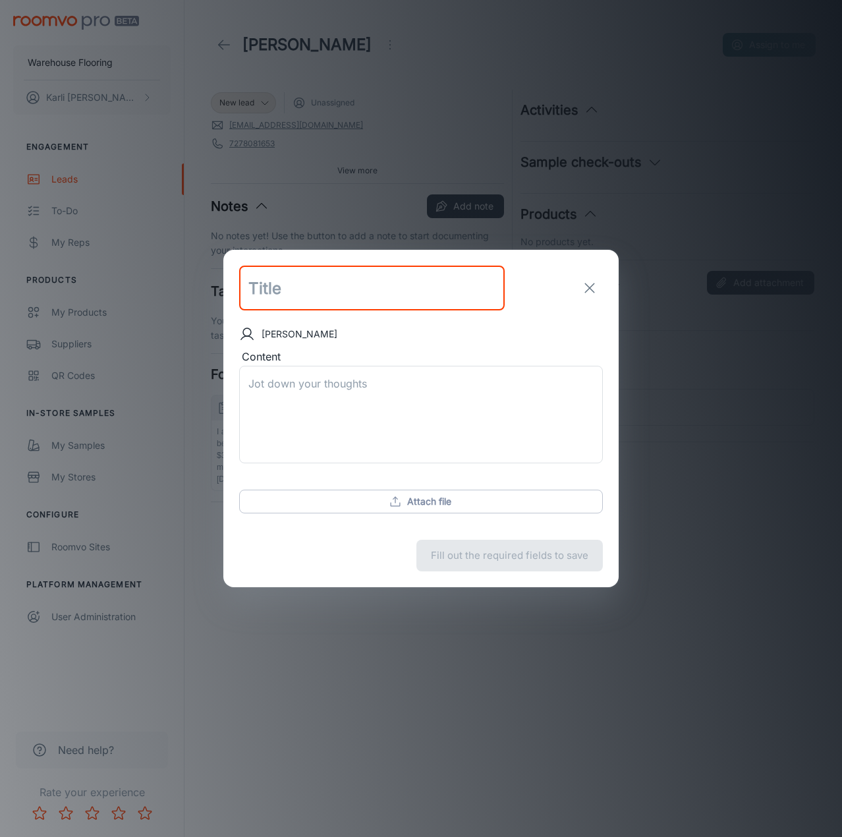
click at [260, 292] on input "text" at bounding box center [371, 287] width 265 height 45
type input "follow up email sent"
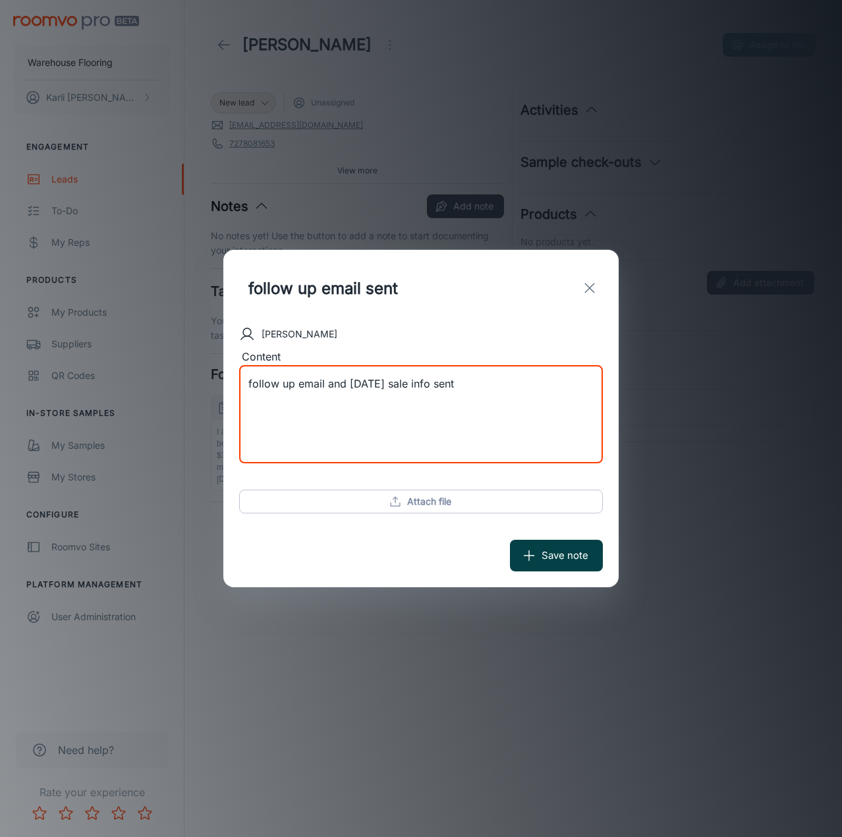
type textarea "follow up email and [DATE] sale info sent"
click at [549, 562] on button "Save note" at bounding box center [556, 555] width 93 height 32
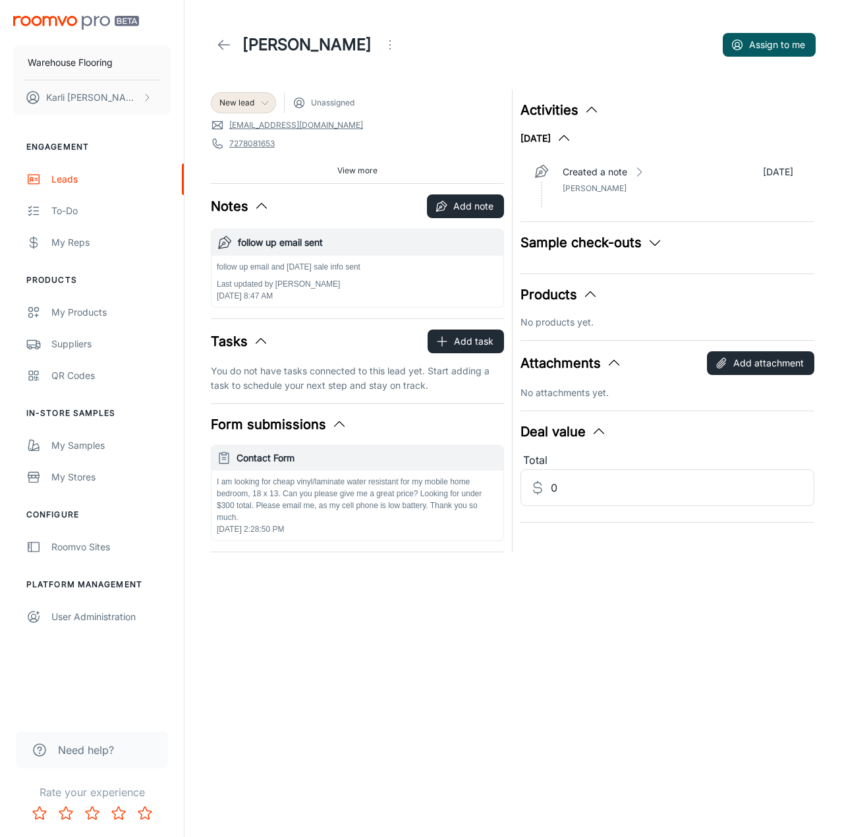
click at [241, 104] on span "New lead" at bounding box center [236, 103] width 35 height 12
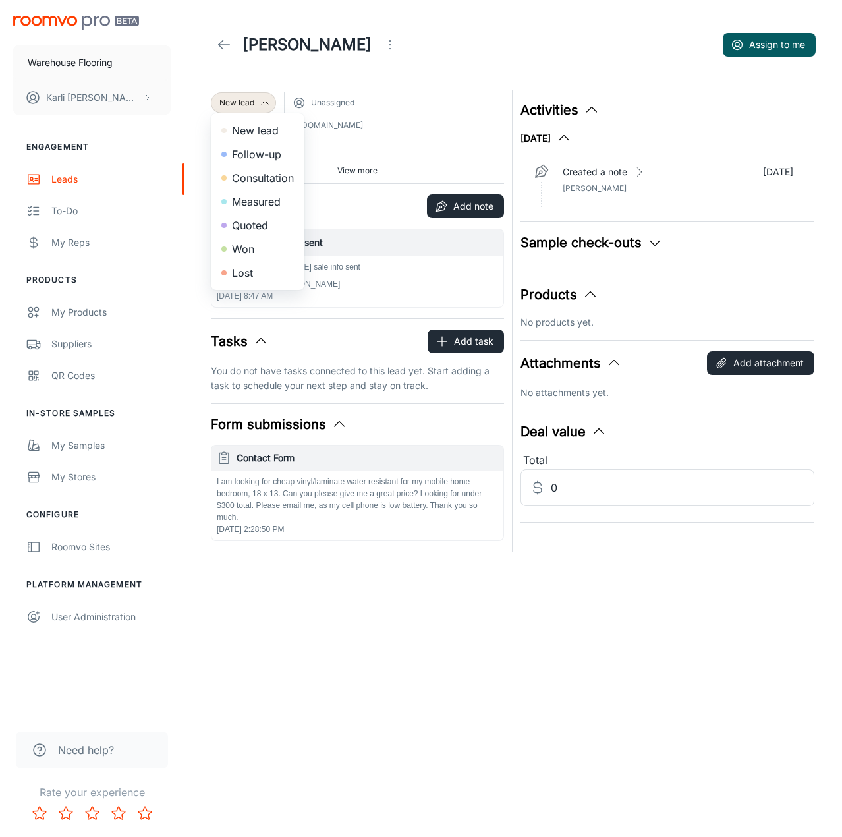
click at [240, 150] on li "Follow-up" at bounding box center [258, 154] width 94 height 24
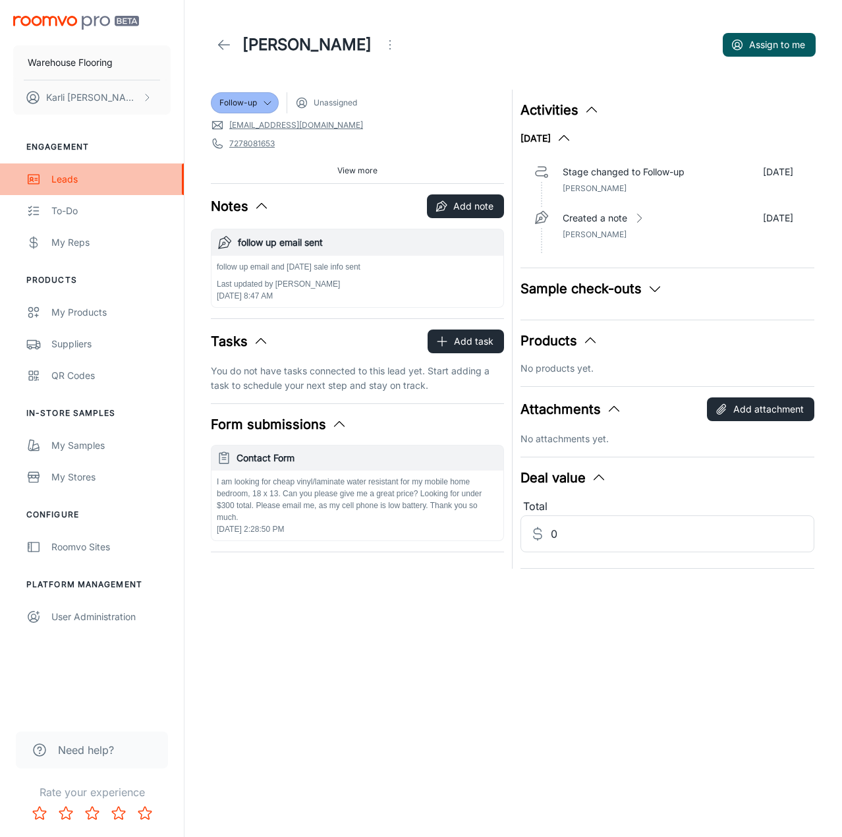
click at [49, 180] on link "Leads" at bounding box center [92, 179] width 184 height 32
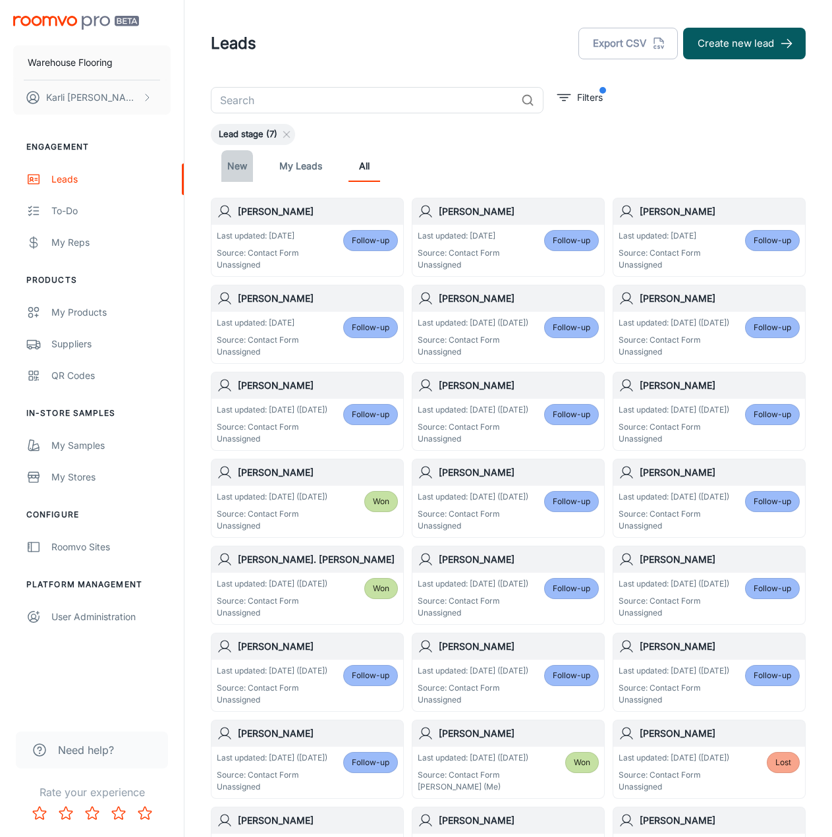
click at [228, 167] on link "New" at bounding box center [237, 166] width 32 height 32
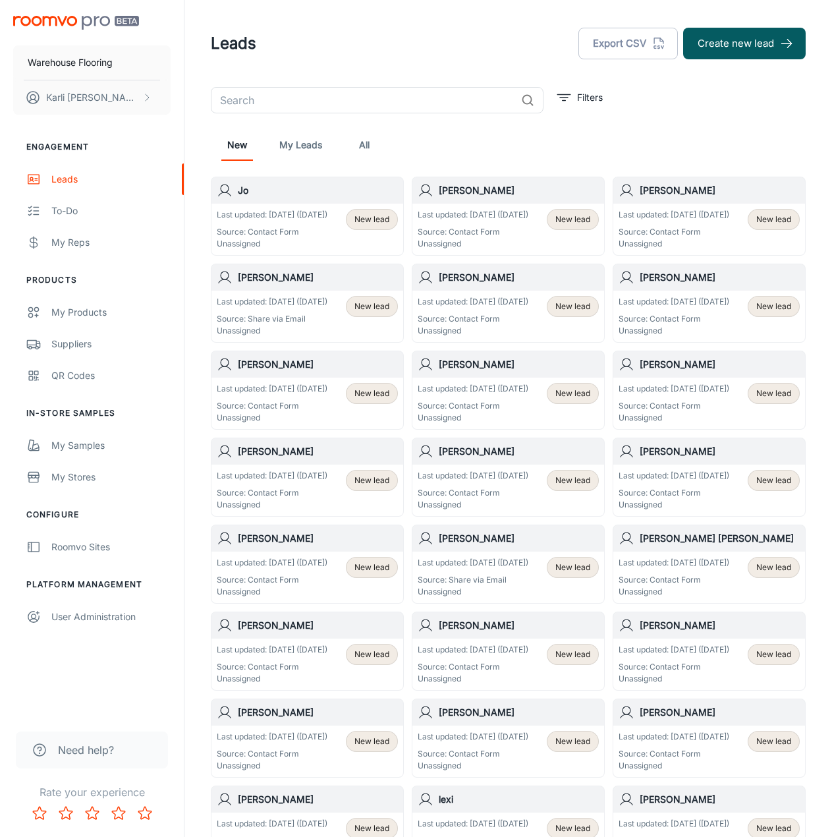
click at [376, 224] on span "New lead" at bounding box center [371, 219] width 35 height 12
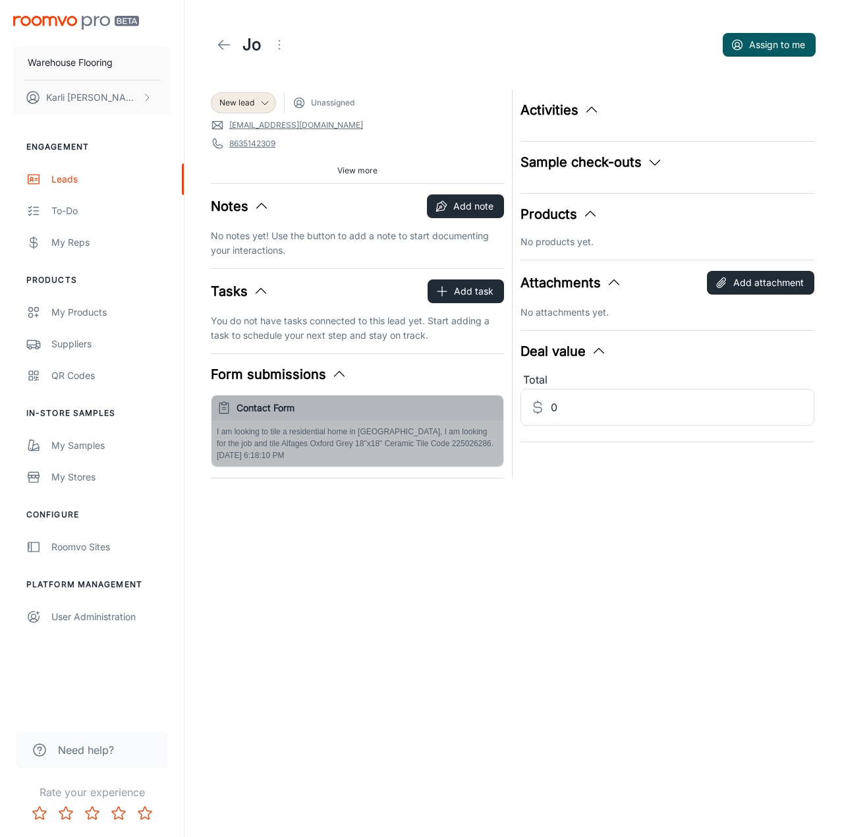
click at [329, 449] on div "I am looking to tile a residential home in [GEOGRAPHIC_DATA], I am looking for …" at bounding box center [357, 443] width 292 height 46
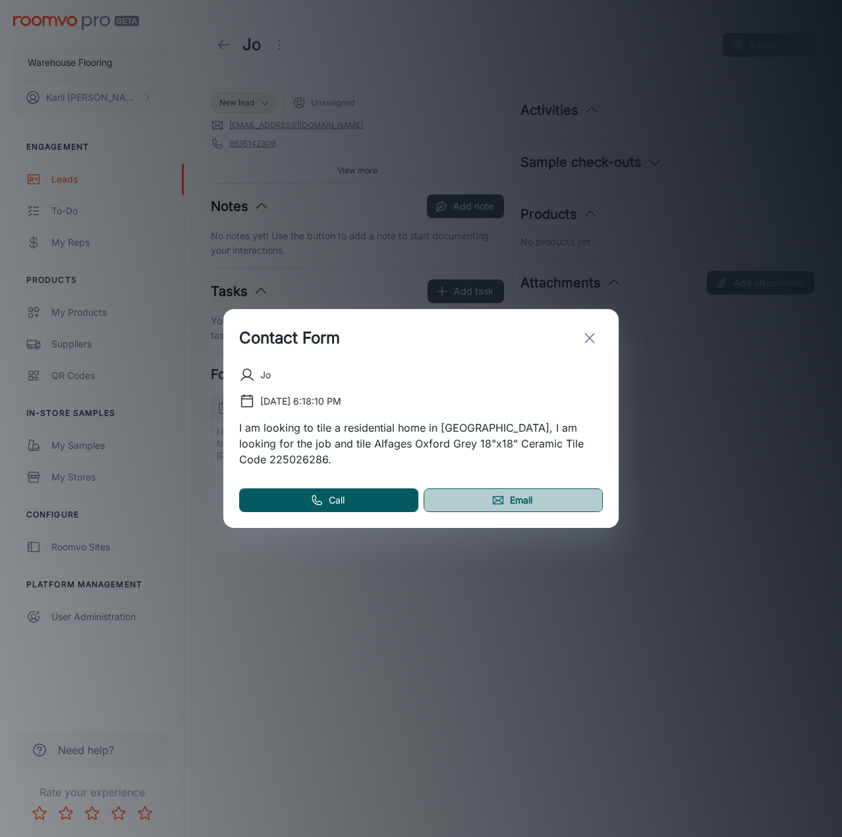
click at [488, 495] on link "Email" at bounding box center [513, 500] width 179 height 24
click at [590, 342] on icon "exit" at bounding box center [590, 338] width 16 height 16
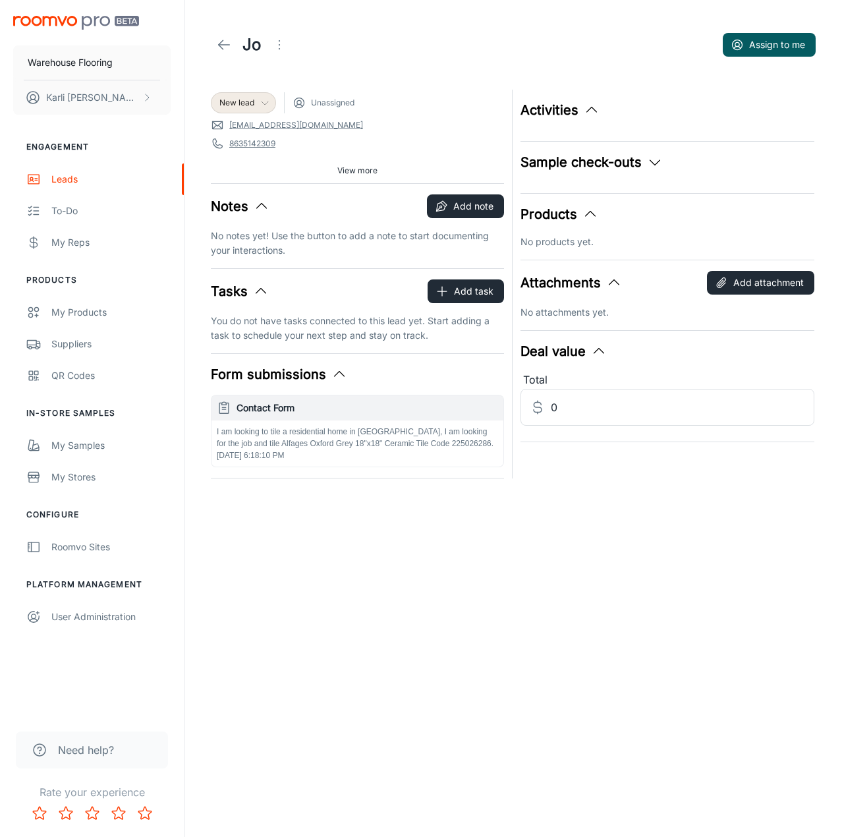
click at [262, 105] on icon at bounding box center [265, 102] width 11 height 11
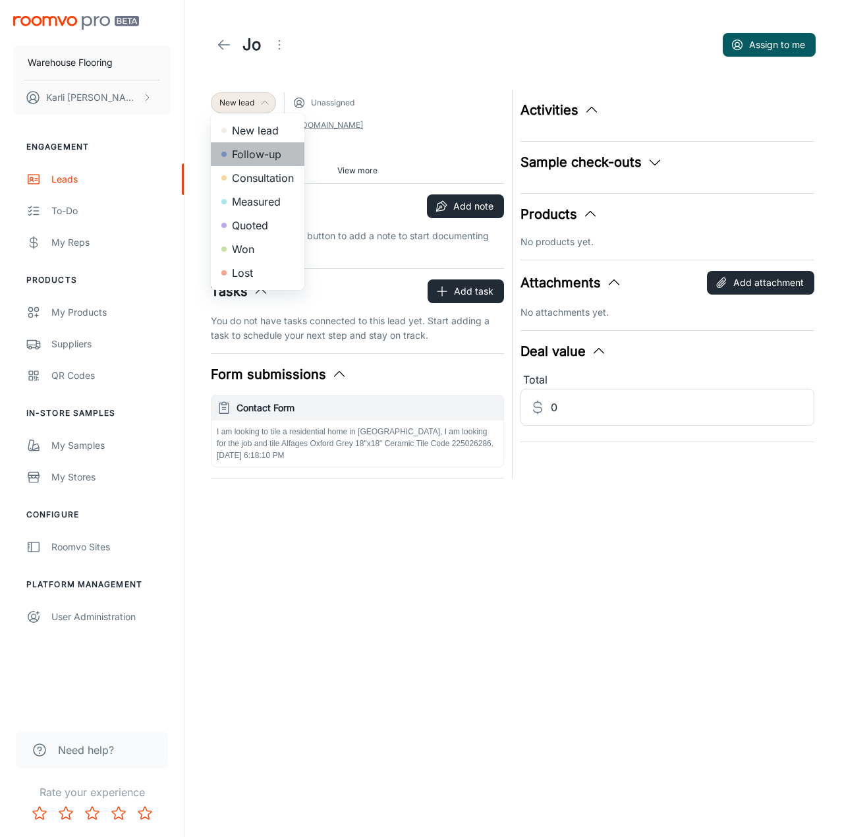
click at [256, 154] on li "Follow-up" at bounding box center [258, 154] width 94 height 24
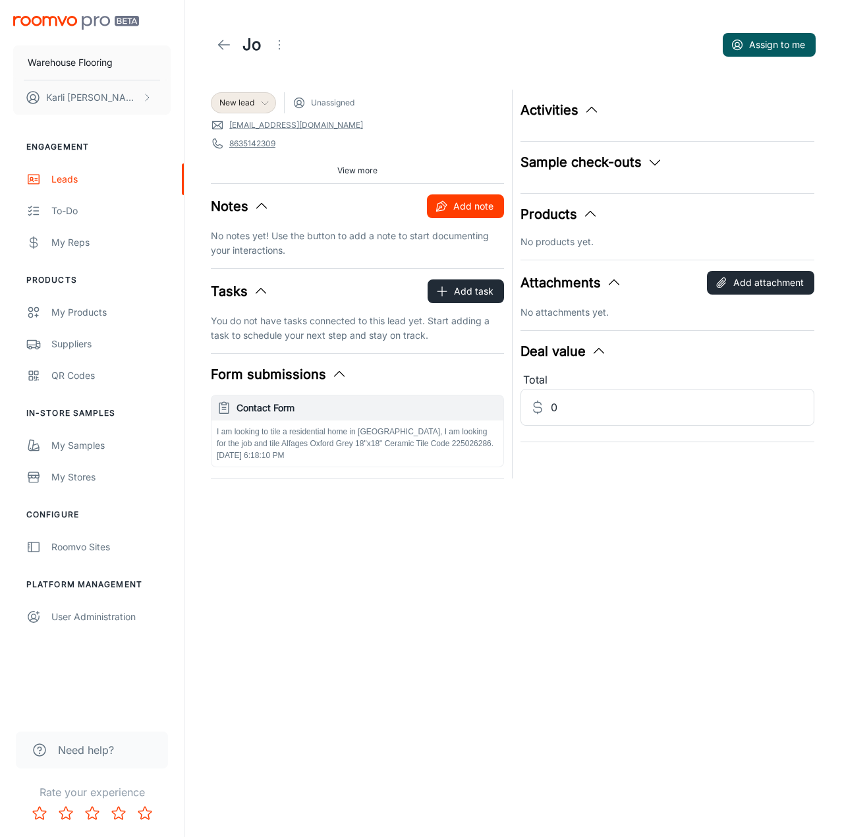
click at [431, 207] on button "Add note" at bounding box center [465, 206] width 77 height 24
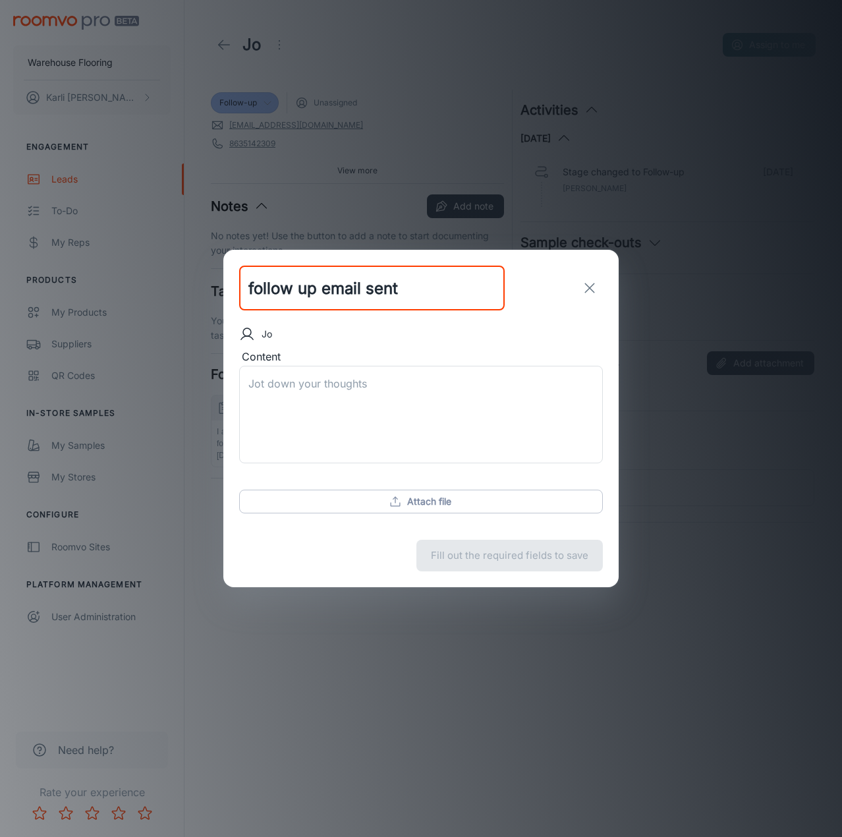
type input "follow up email sent"
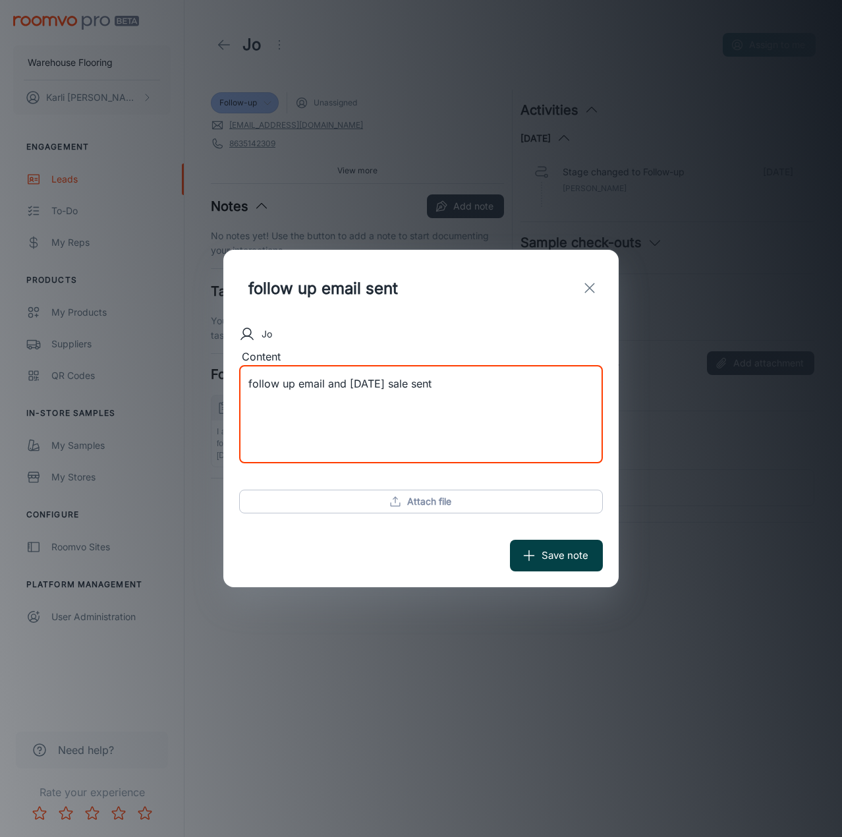
type textarea "follow up email and [DATE] sale sent"
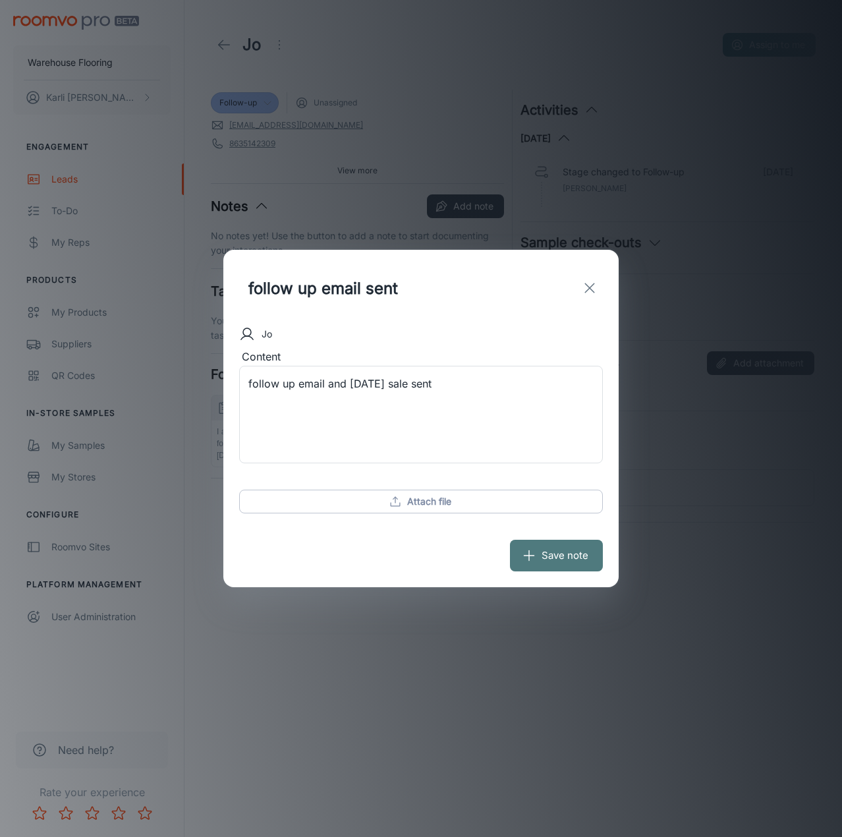
click at [544, 561] on button "Save note" at bounding box center [556, 555] width 93 height 32
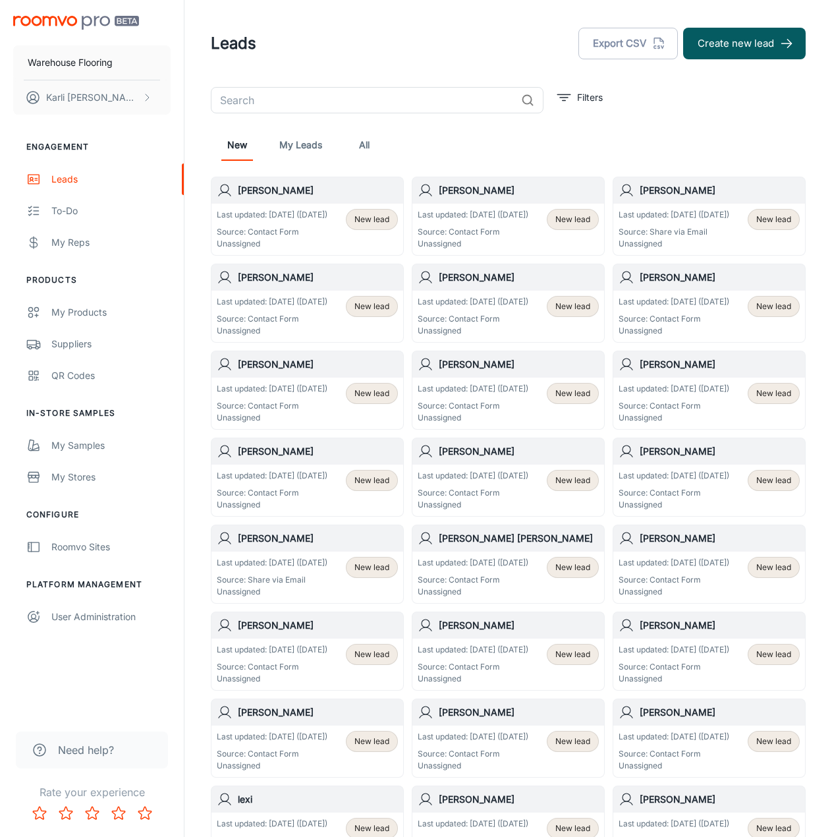
click at [292, 238] on p "Source: Contact Form" at bounding box center [272, 232] width 111 height 12
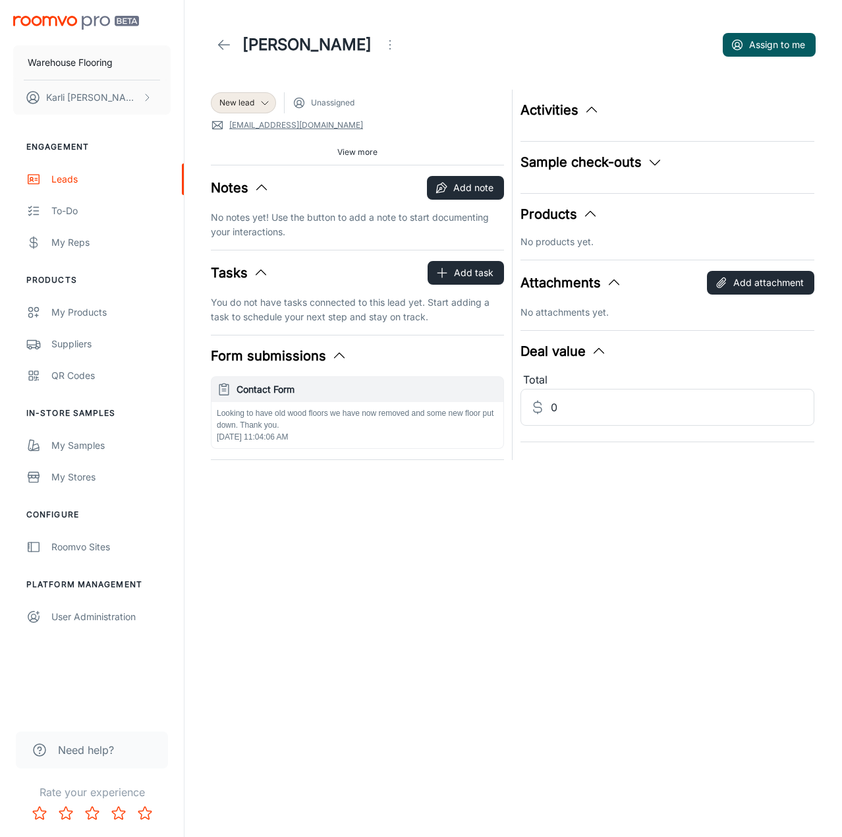
click at [283, 421] on p "Looking to have old wood floors we have now removed and some new floor put down…" at bounding box center [357, 419] width 281 height 24
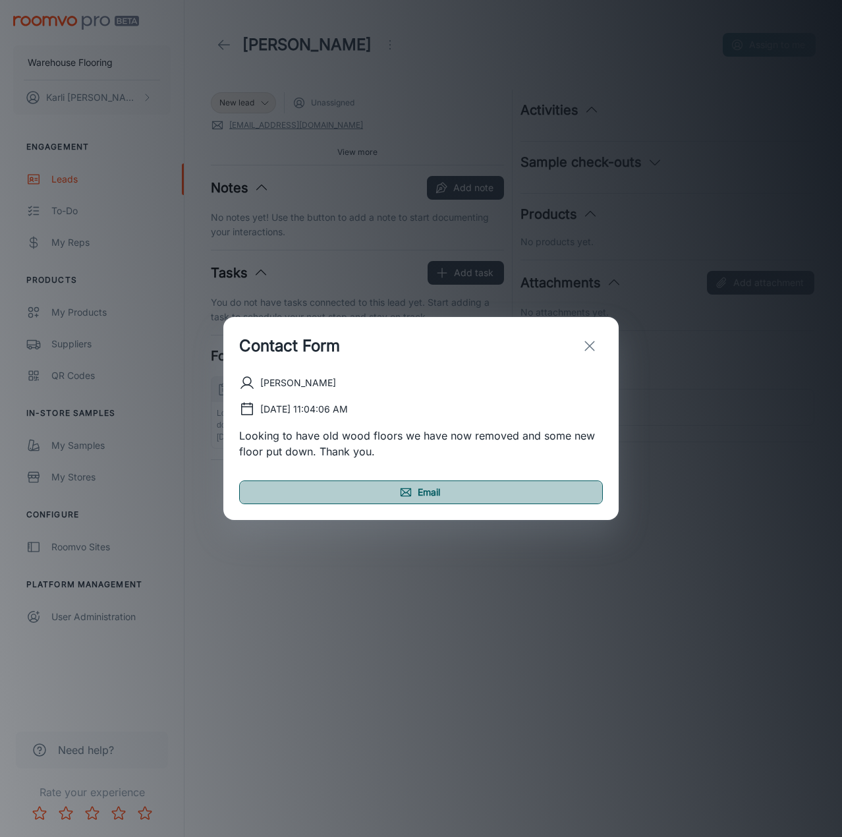
click at [421, 493] on link "Email" at bounding box center [421, 492] width 364 height 24
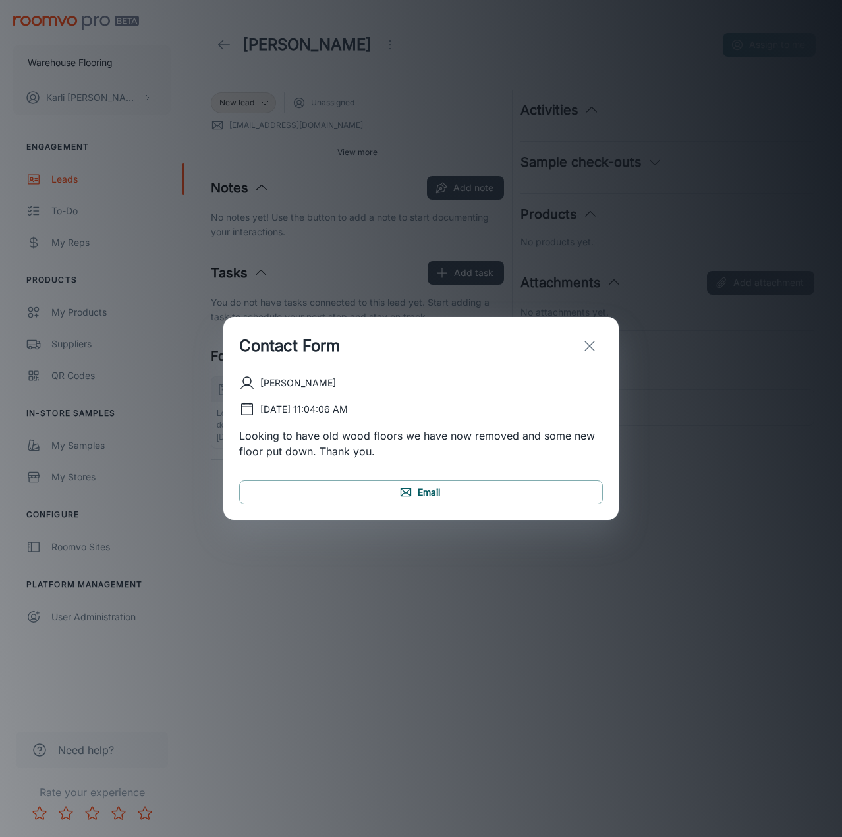
click at [595, 346] on icon "exit" at bounding box center [590, 346] width 16 height 16
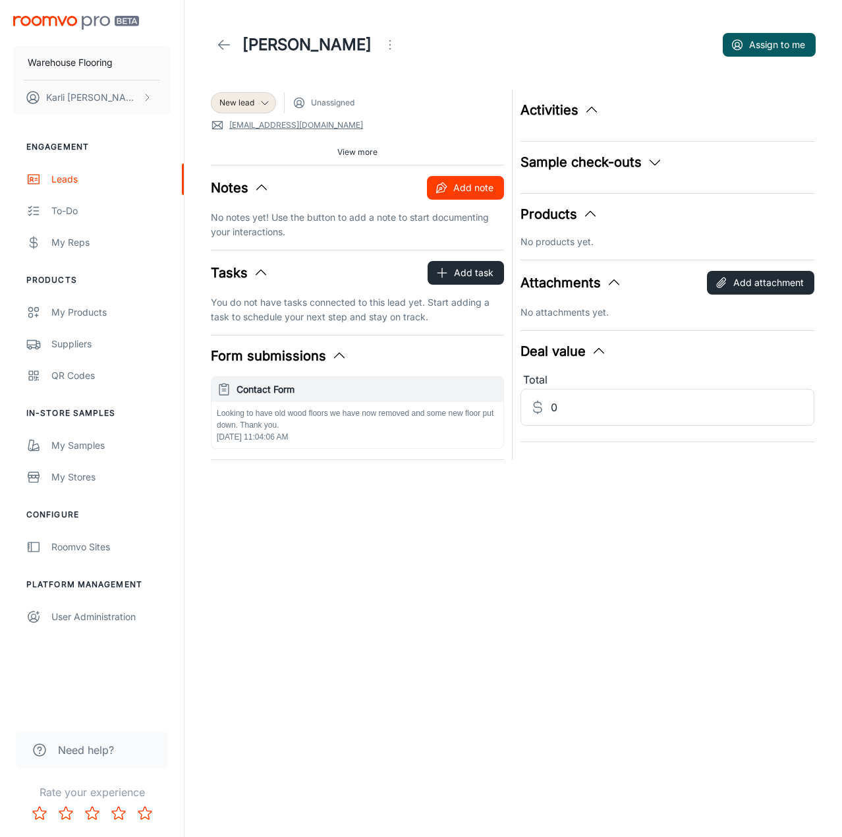
click at [490, 196] on button "Add note" at bounding box center [465, 188] width 77 height 24
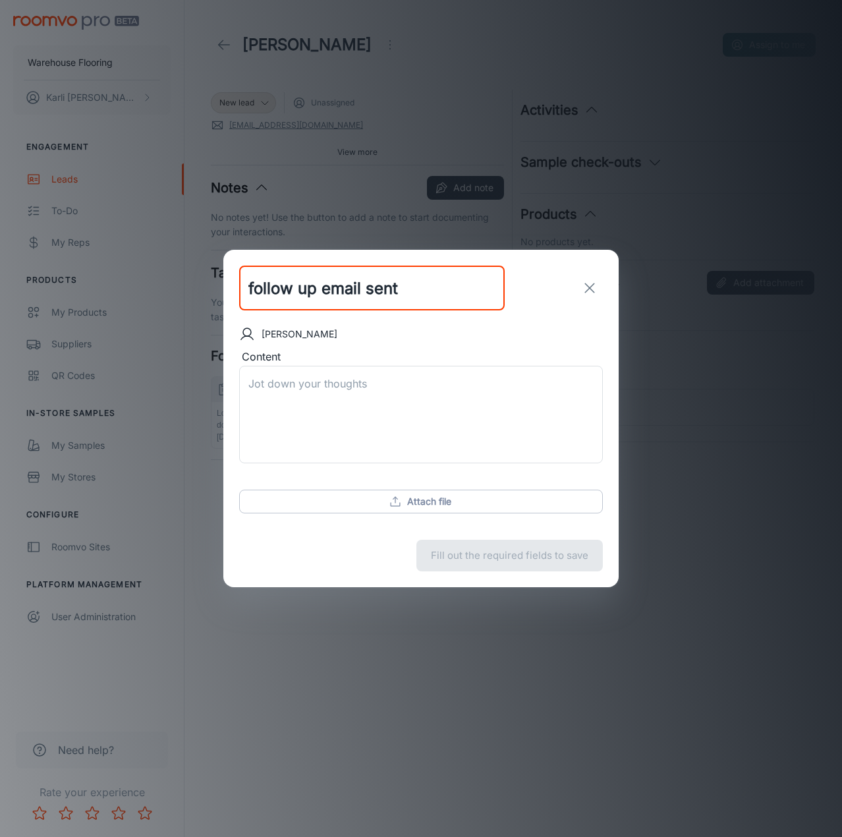
type input "follow up email sent"
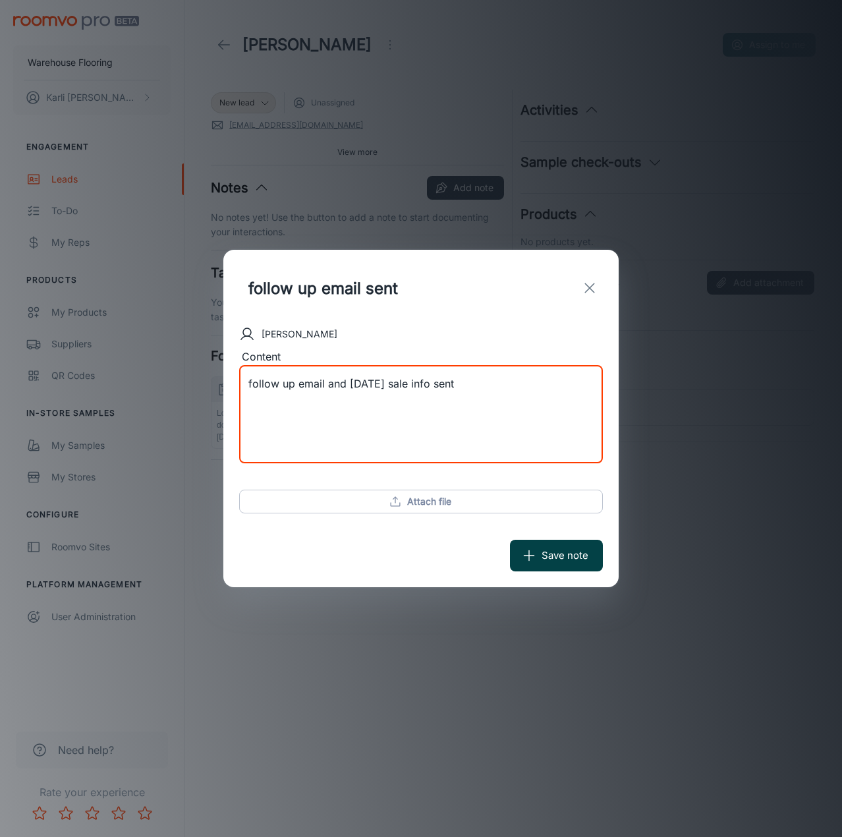
type textarea "follow up email and [DATE] sale info sent"
click at [588, 552] on button "Save note" at bounding box center [556, 555] width 93 height 32
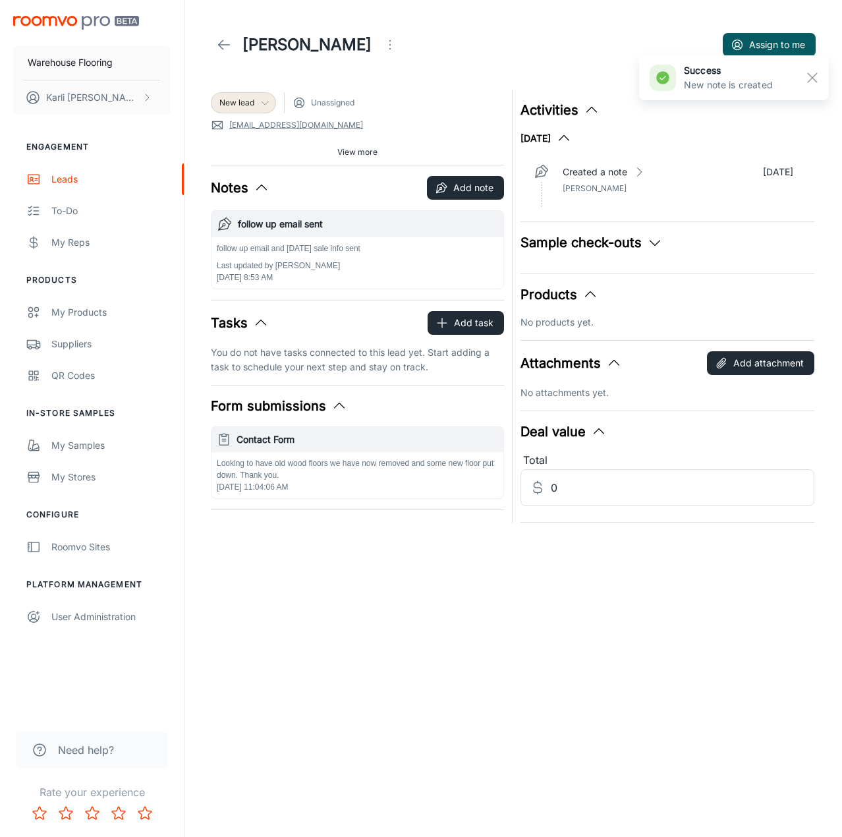
click at [261, 103] on icon at bounding box center [265, 102] width 11 height 11
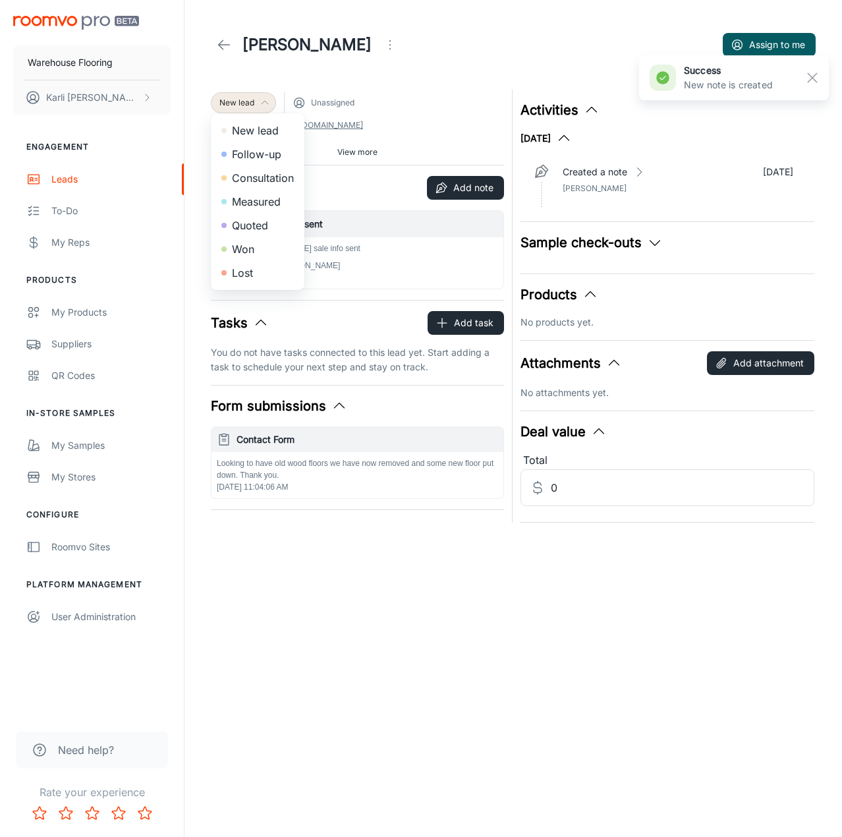
click at [250, 151] on li "Follow-up" at bounding box center [258, 154] width 94 height 24
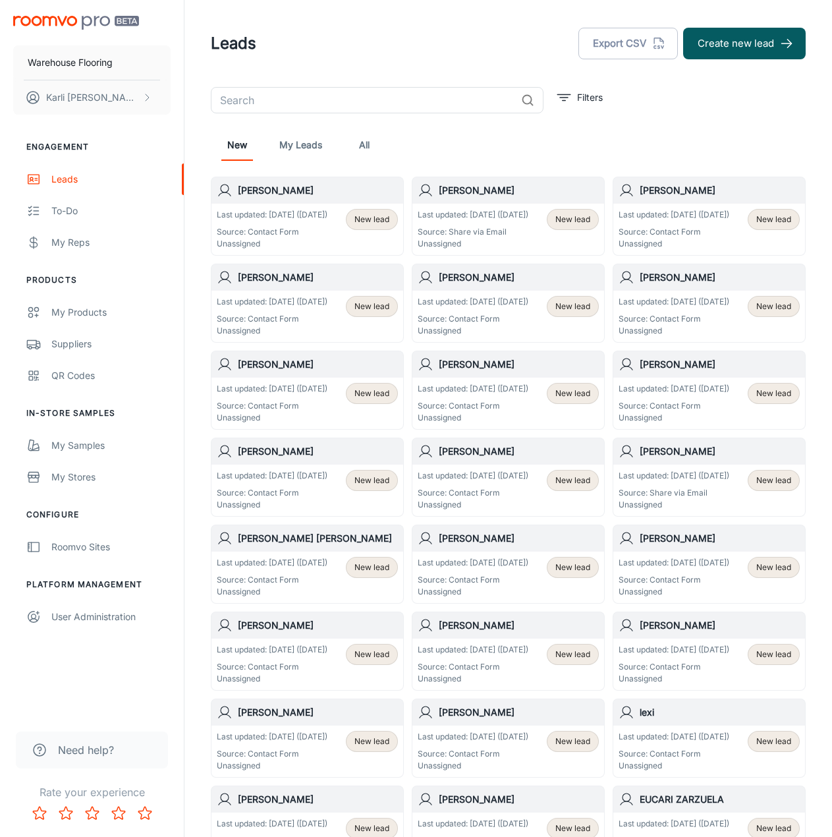
click at [324, 238] on p "Source: Contact Form" at bounding box center [272, 232] width 111 height 12
